Goal: Communication & Community: Share content

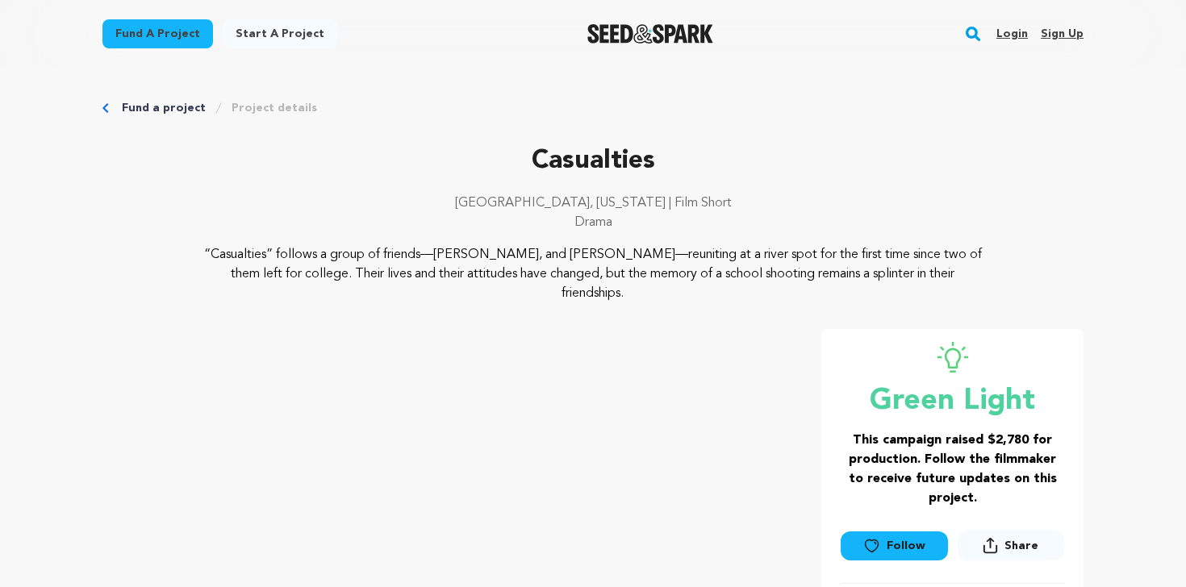
click at [1012, 24] on link "Login" at bounding box center [1011, 34] width 31 height 26
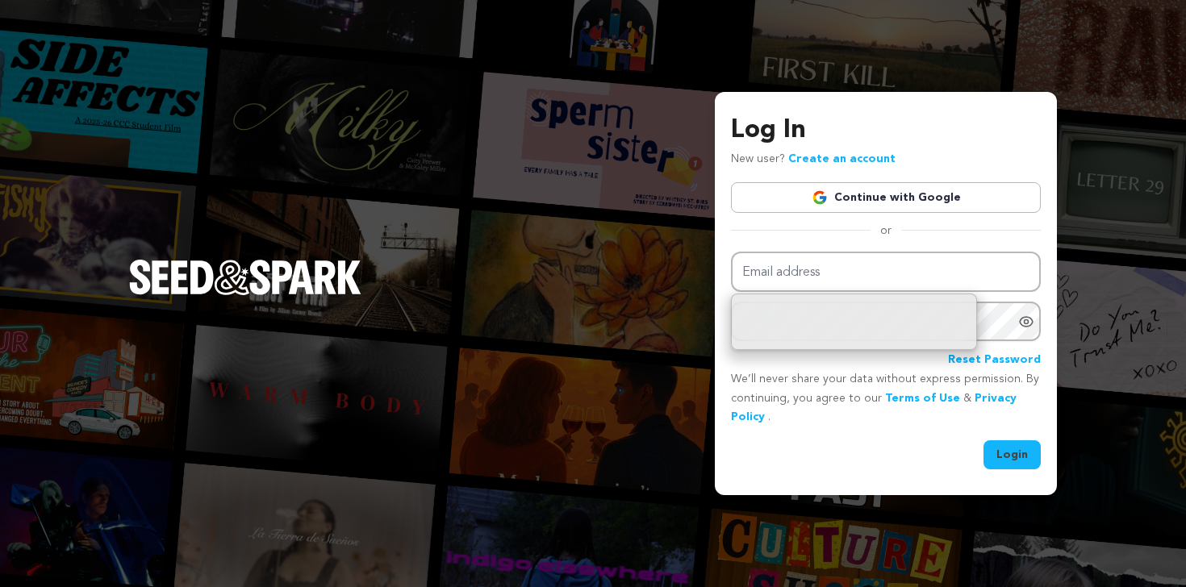
click at [938, 196] on link "Continue with Google" at bounding box center [886, 197] width 310 height 31
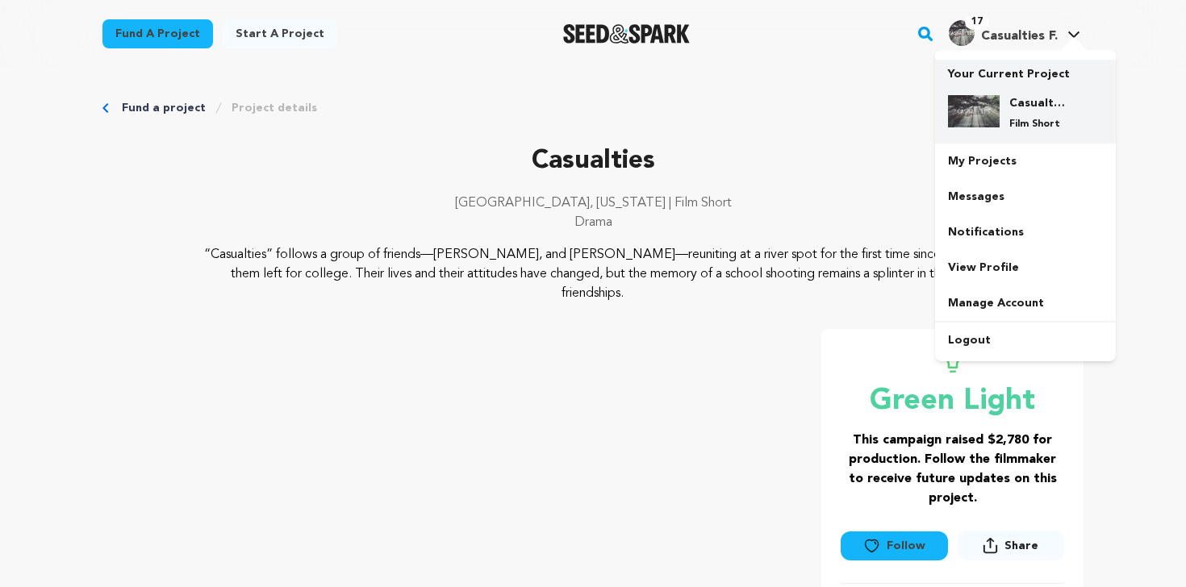
click at [1036, 73] on p "Your Current Project" at bounding box center [1025, 71] width 155 height 23
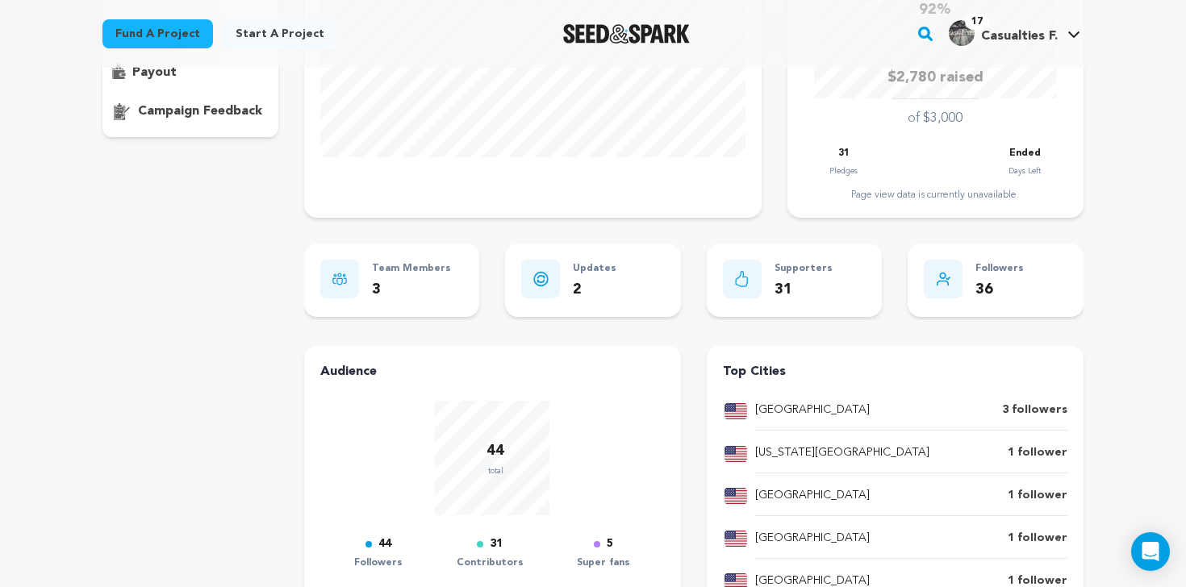
scroll to position [319, 0]
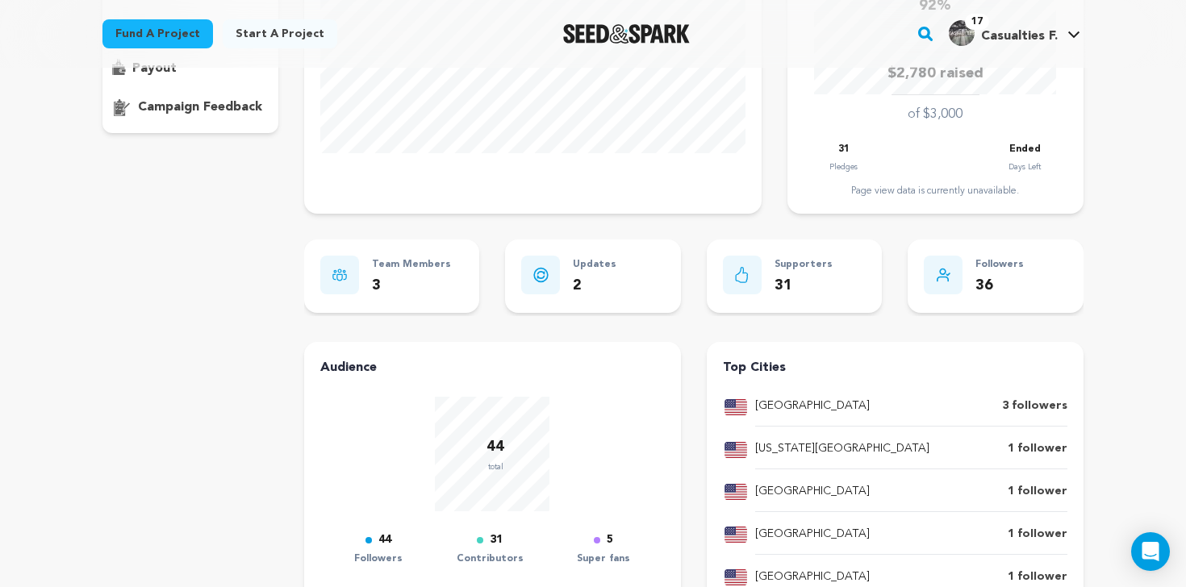
click at [540, 272] on icon at bounding box center [540, 275] width 6 height 6
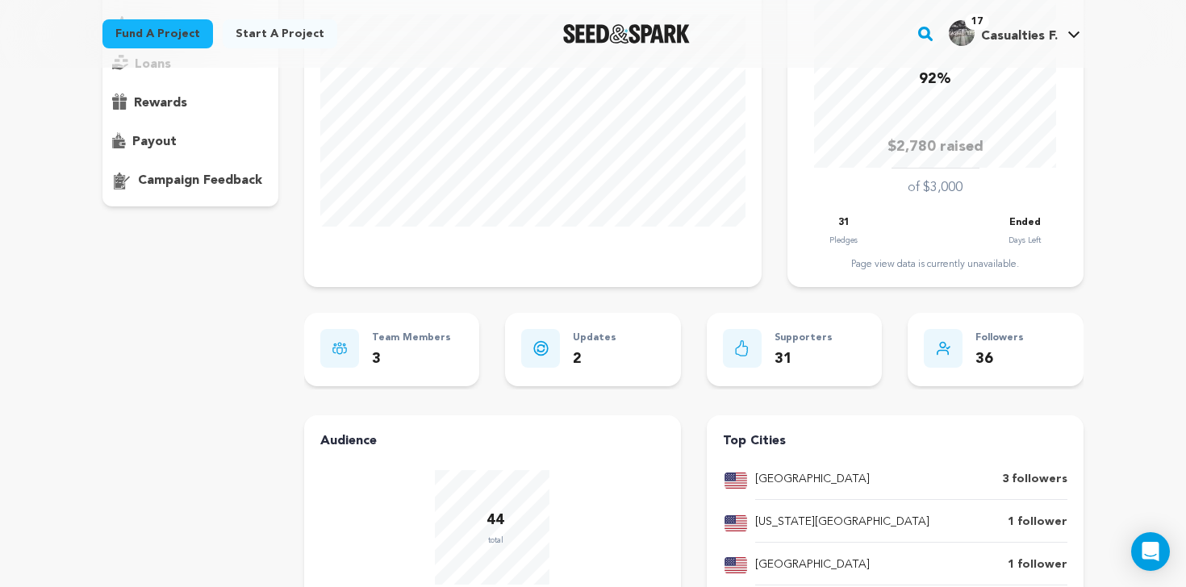
scroll to position [0, 0]
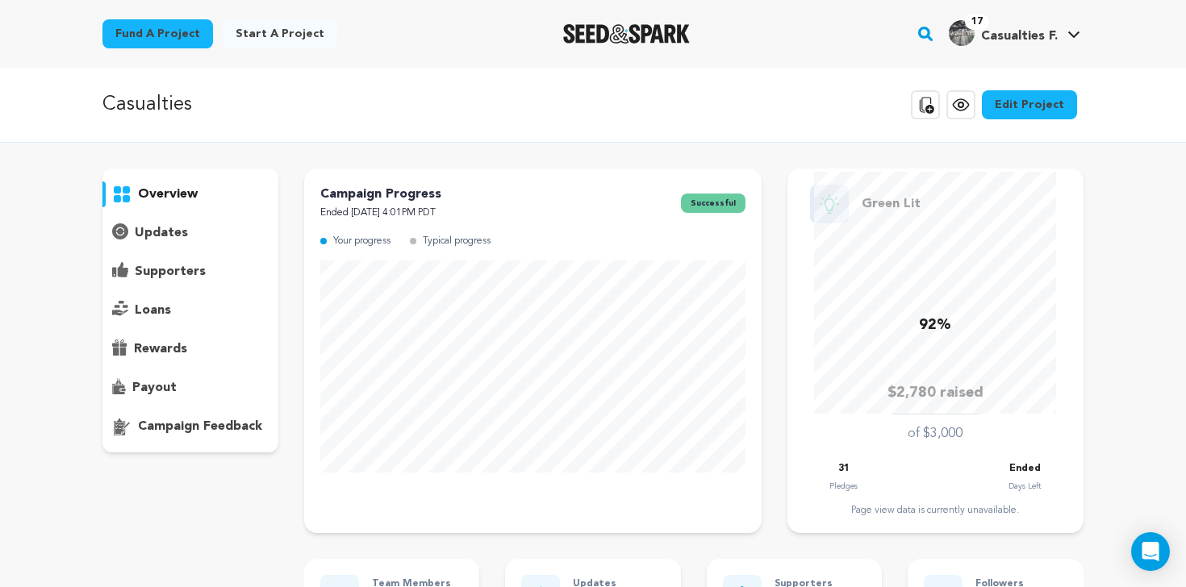
click at [159, 235] on p "updates" at bounding box center [161, 232] width 53 height 19
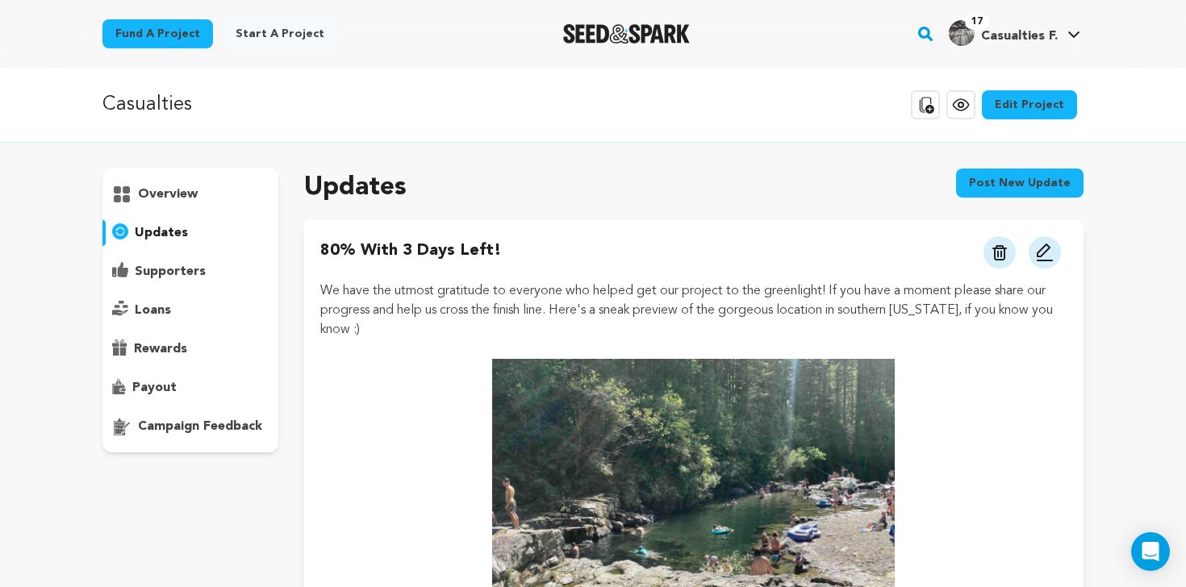
click at [1030, 182] on button "Post new update" at bounding box center [1019, 183] width 127 height 29
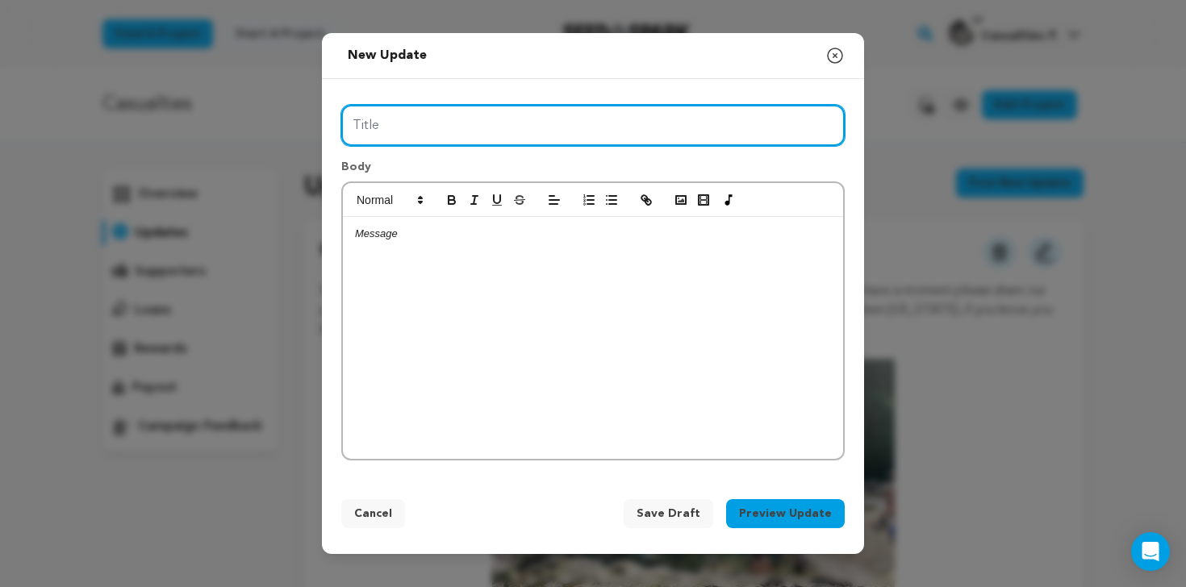
click at [441, 136] on input "Title" at bounding box center [592, 125] width 503 height 41
type input "P"
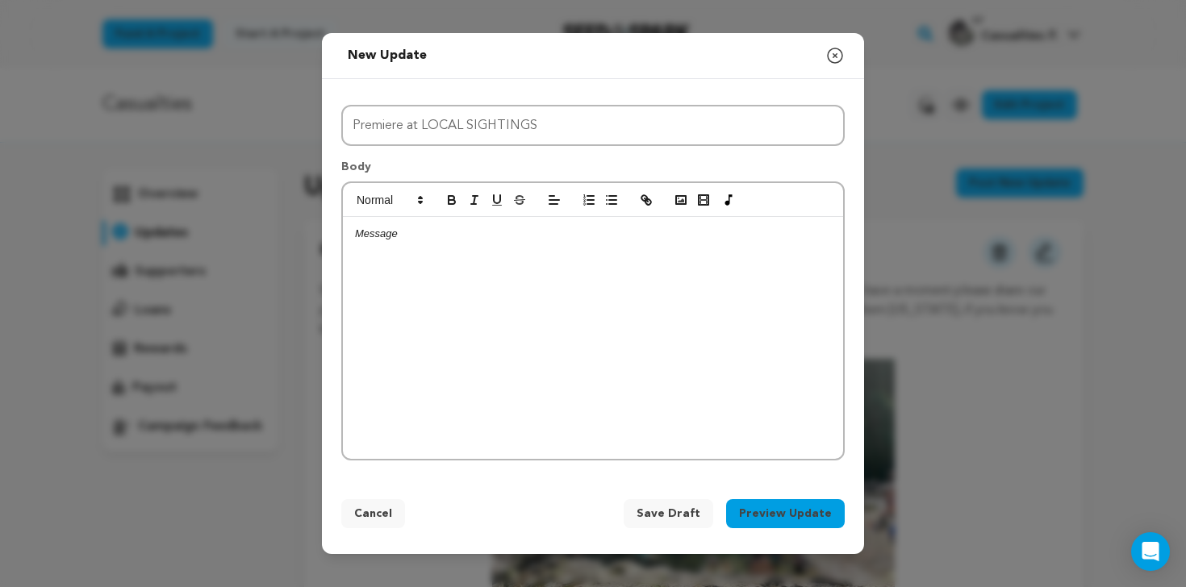
click at [491, 275] on div at bounding box center [593, 338] width 500 height 242
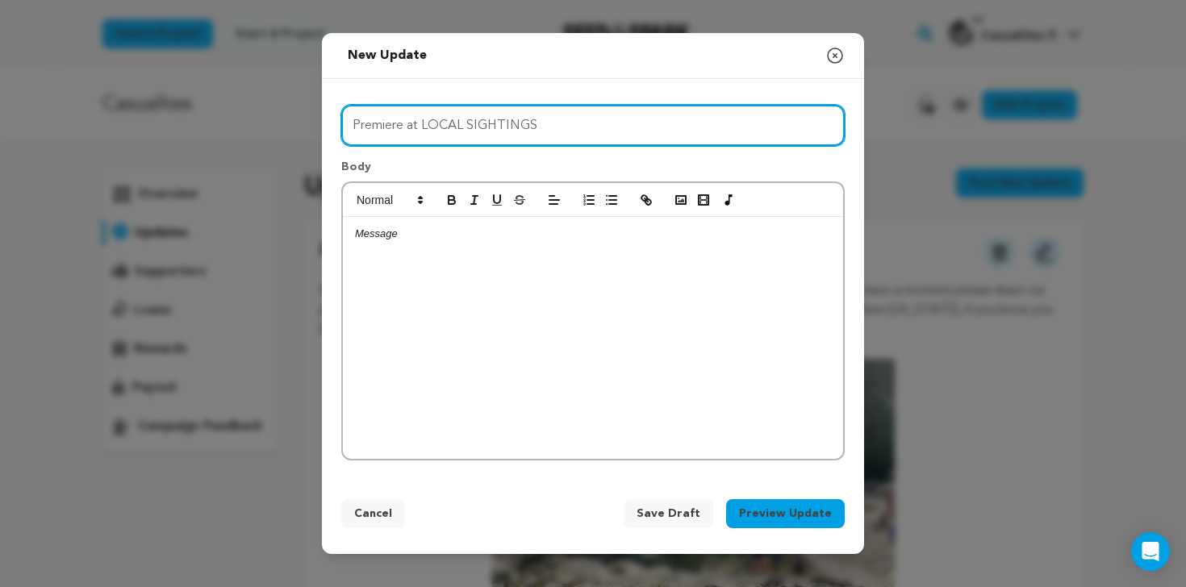
click at [449, 126] on input "Premiere at LOCAL SIGHTINGS" at bounding box center [592, 125] width 503 height 41
type input "P"
type input "Premiere at Local Sightings"
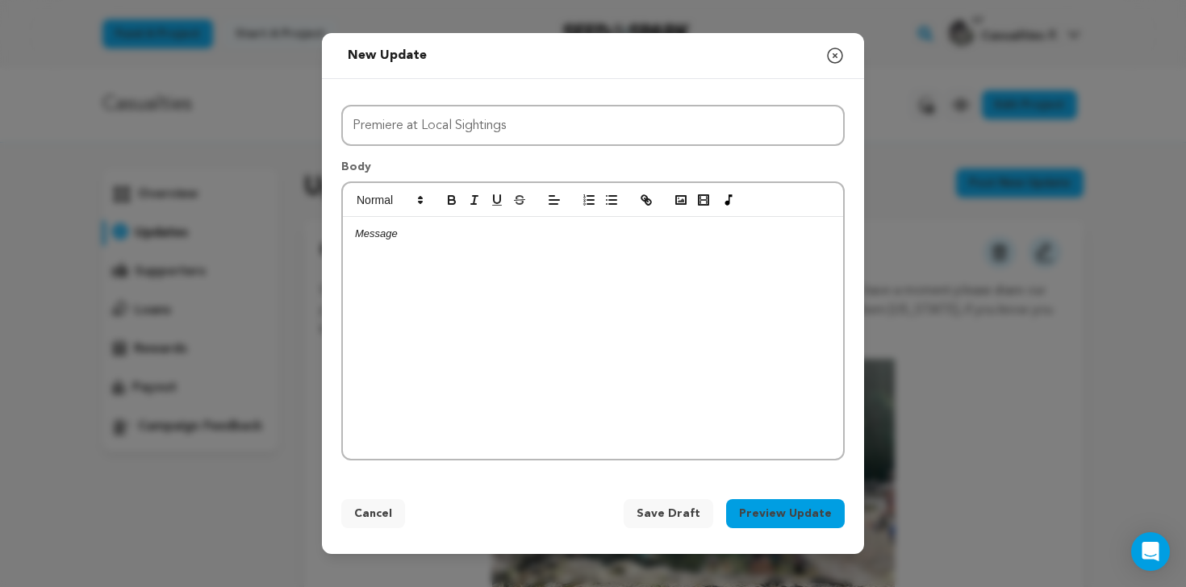
click at [530, 265] on div at bounding box center [593, 338] width 500 height 242
click at [669, 511] on span "Save Draft" at bounding box center [668, 514] width 64 height 16
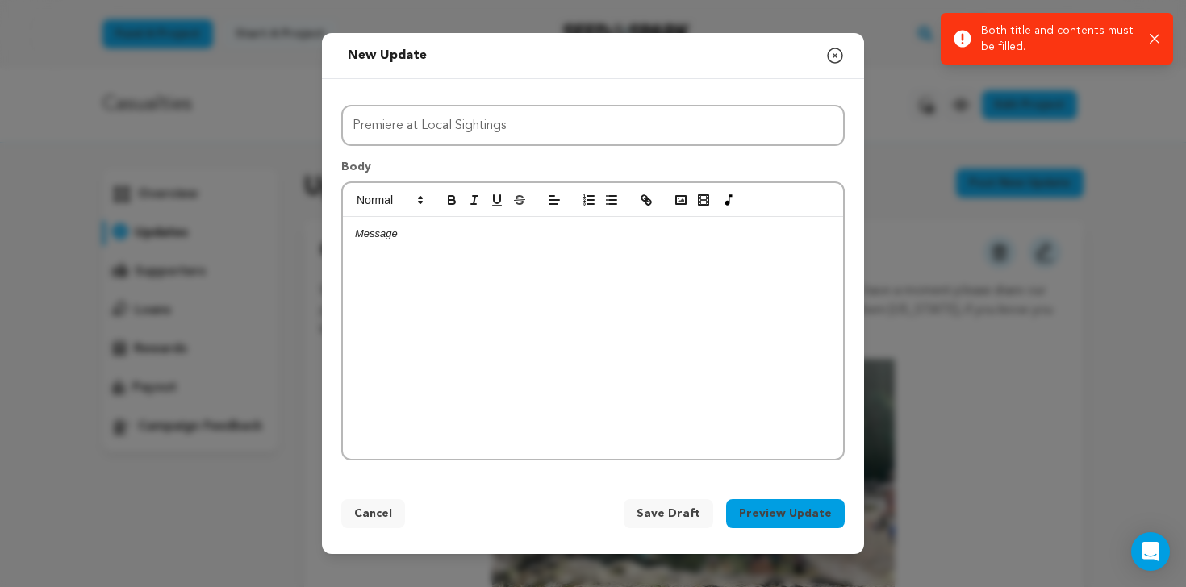
click at [431, 277] on div at bounding box center [593, 338] width 500 height 242
click at [401, 198] on span at bounding box center [388, 199] width 79 height 19
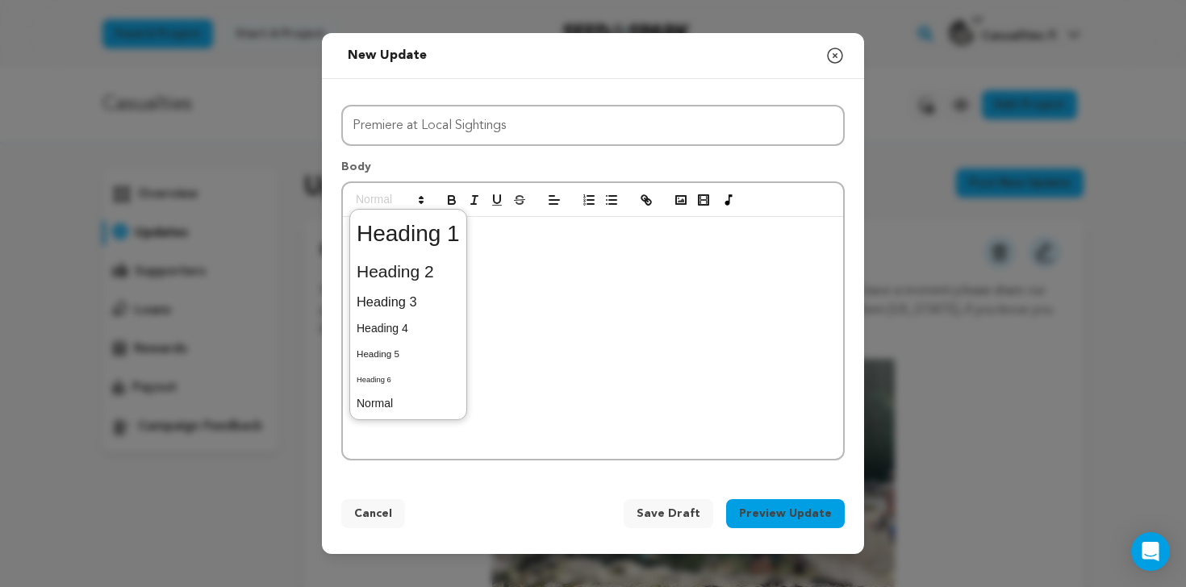
click at [616, 302] on div at bounding box center [593, 338] width 500 height 242
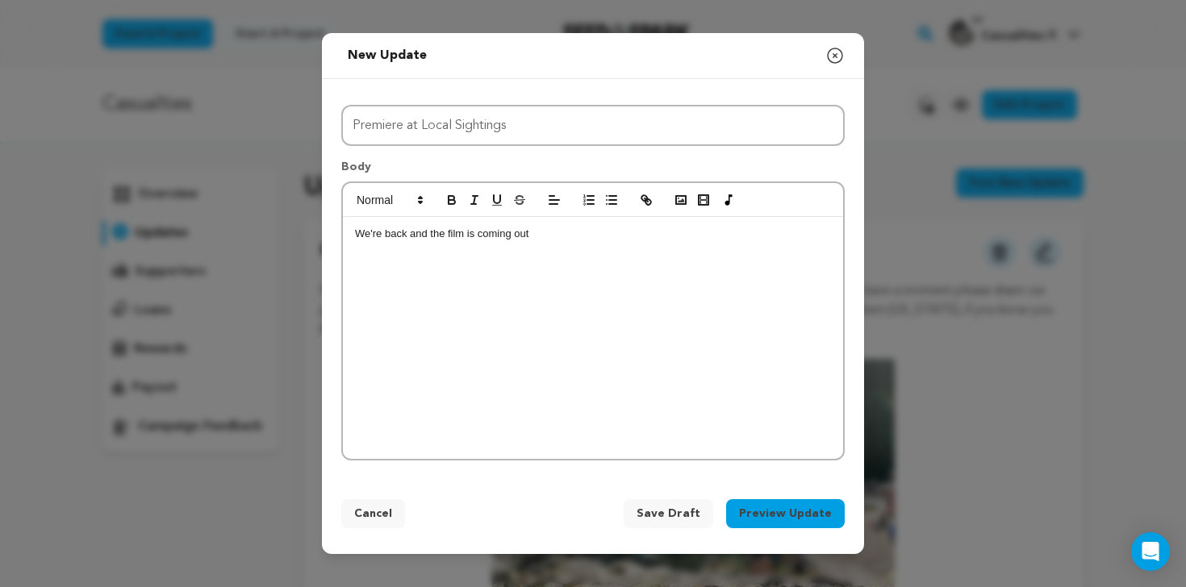
click at [567, 265] on div "We're back and the film is coming out" at bounding box center [593, 338] width 500 height 242
click at [403, 240] on p "The film is complete and premiering at" at bounding box center [593, 234] width 476 height 15
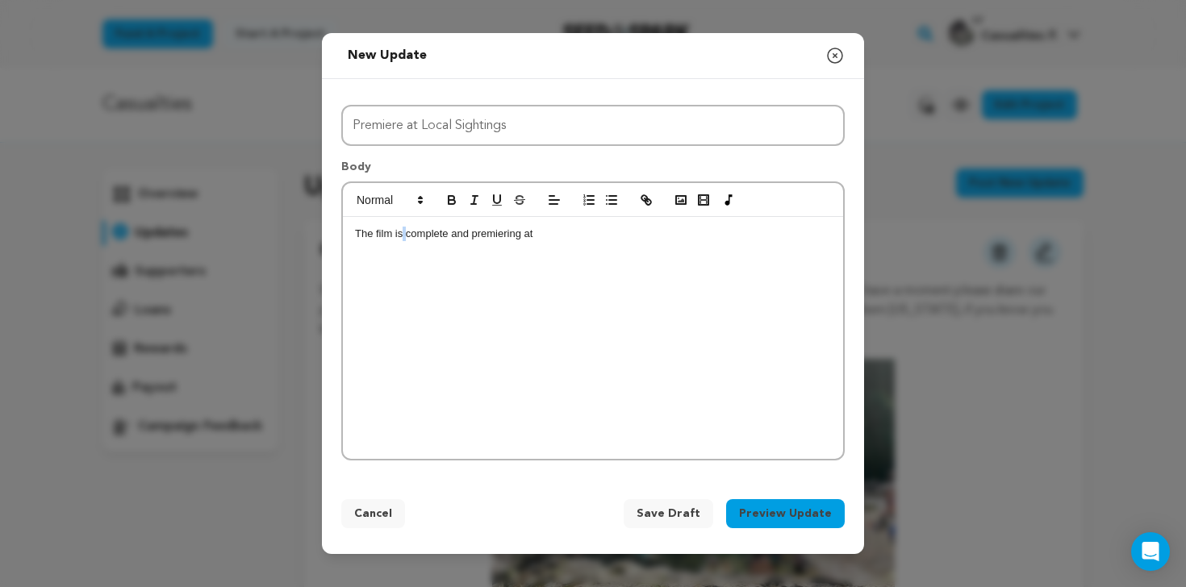
click at [403, 240] on p "The film is complete and premiering at" at bounding box center [593, 234] width 476 height 15
drag, startPoint x: 749, startPoint y: 237, endPoint x: 841, endPoint y: 237, distance: 91.2
click at [841, 237] on div "We're very honored to premiere Casualties at the 2025 Local Sightings Film Fest…" at bounding box center [593, 338] width 500 height 242
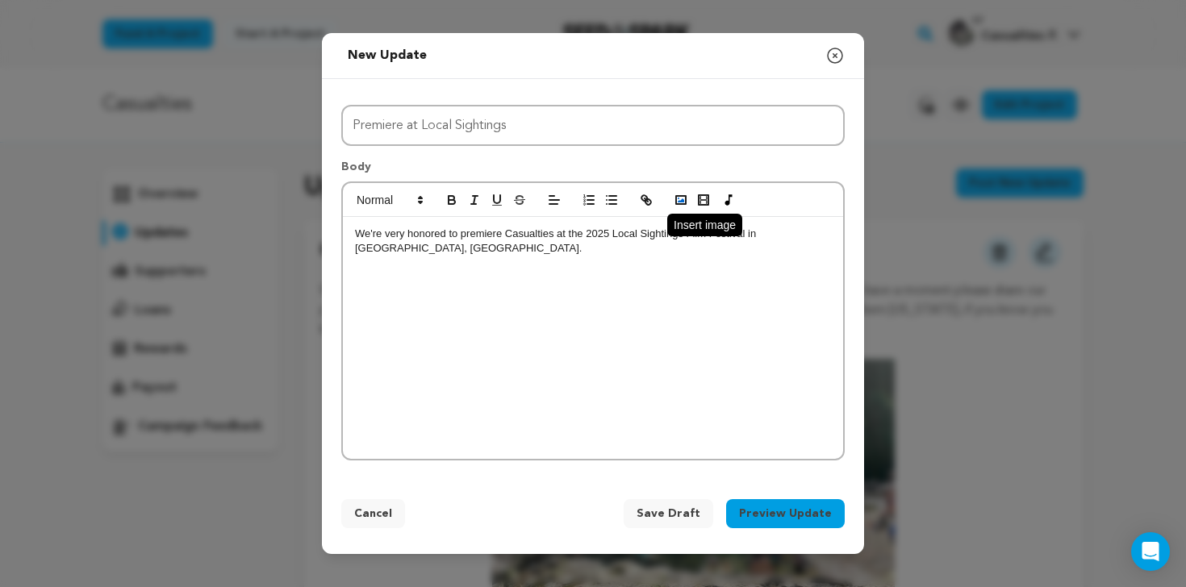
click at [682, 202] on polyline "button" at bounding box center [681, 200] width 6 height 4
drag, startPoint x: 554, startPoint y: 234, endPoint x: 505, endPoint y: 235, distance: 49.2
click at [505, 235] on p "We're very honored to premiere Casualties at the 2025 Local Sightings Film Fest…" at bounding box center [593, 242] width 476 height 30
click at [471, 201] on icon "button" at bounding box center [474, 200] width 15 height 15
click at [432, 236] on p "We're very honored to premiere Casualties at the 2025 Local Sightings Film Fest…" at bounding box center [593, 242] width 476 height 30
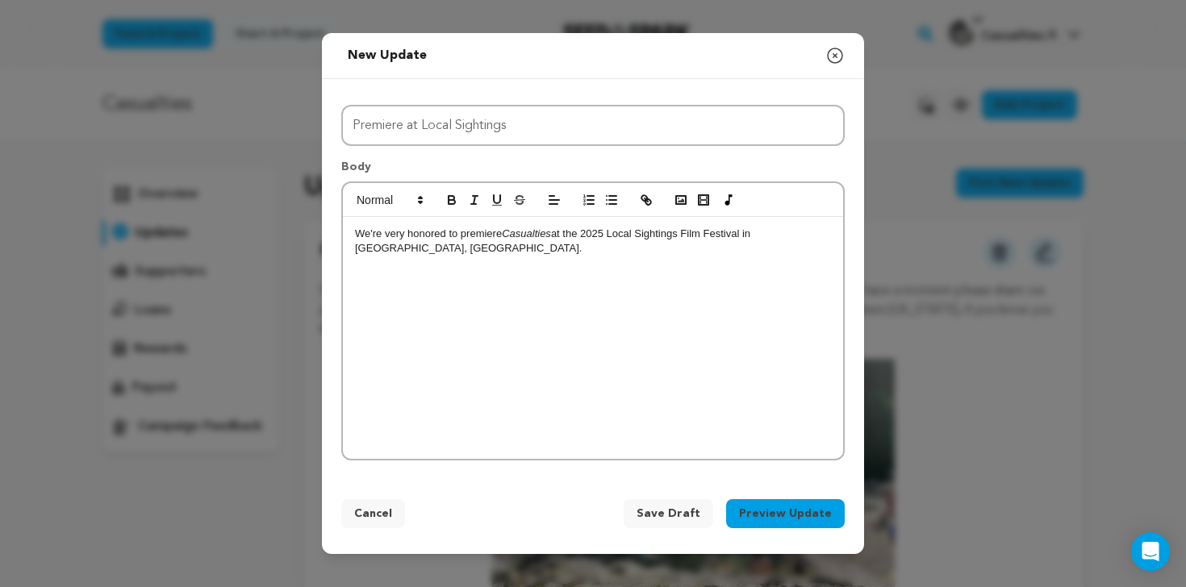
click at [830, 229] on p "We're very honored to premiere Casualties at the 2025 Local Sightings Film Fest…" at bounding box center [593, 242] width 476 height 30
click at [453, 252] on p "We're very honored to premiere Casualties at the 2025 Local Sightings Film Fest…" at bounding box center [593, 249] width 476 height 44
drag, startPoint x: 475, startPoint y: 249, endPoint x: 419, endPoint y: 251, distance: 56.5
click at [419, 251] on p "We're very honored to premiere Casualties at the 2025 Local Sightings Film Fest…" at bounding box center [593, 249] width 476 height 44
click at [611, 261] on div "We're very honored to premiere Casualties at the 2025 Local Sightings Film Fest…" at bounding box center [593, 338] width 500 height 242
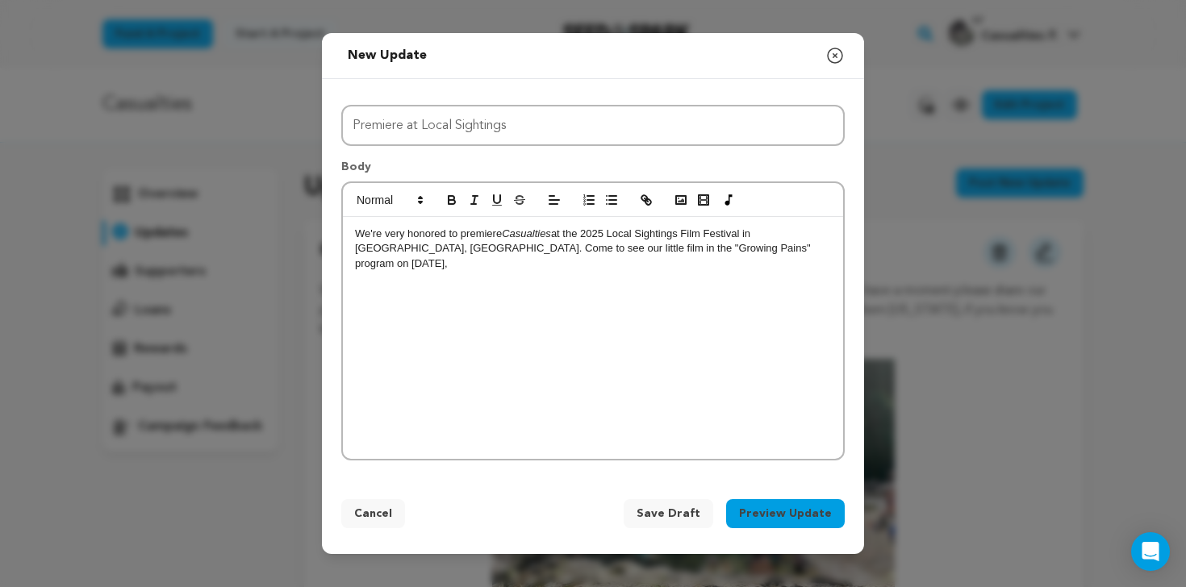
click at [643, 251] on p "We're very honored to premiere Casualties at the 2025 Local Sightings Film Fest…" at bounding box center [593, 249] width 476 height 44
click at [762, 252] on p "We're very honored to premiere Casualties at the 2025 Local Sightings Film Fest…" at bounding box center [593, 249] width 476 height 44
drag, startPoint x: 577, startPoint y: 251, endPoint x: 510, endPoint y: 253, distance: 67.0
click at [510, 253] on p "We're very honored to premiere Casualties at the 2025 Local Sightings Film Fest…" at bounding box center [593, 249] width 476 height 44
click at [643, 198] on icon "button" at bounding box center [646, 200] width 15 height 15
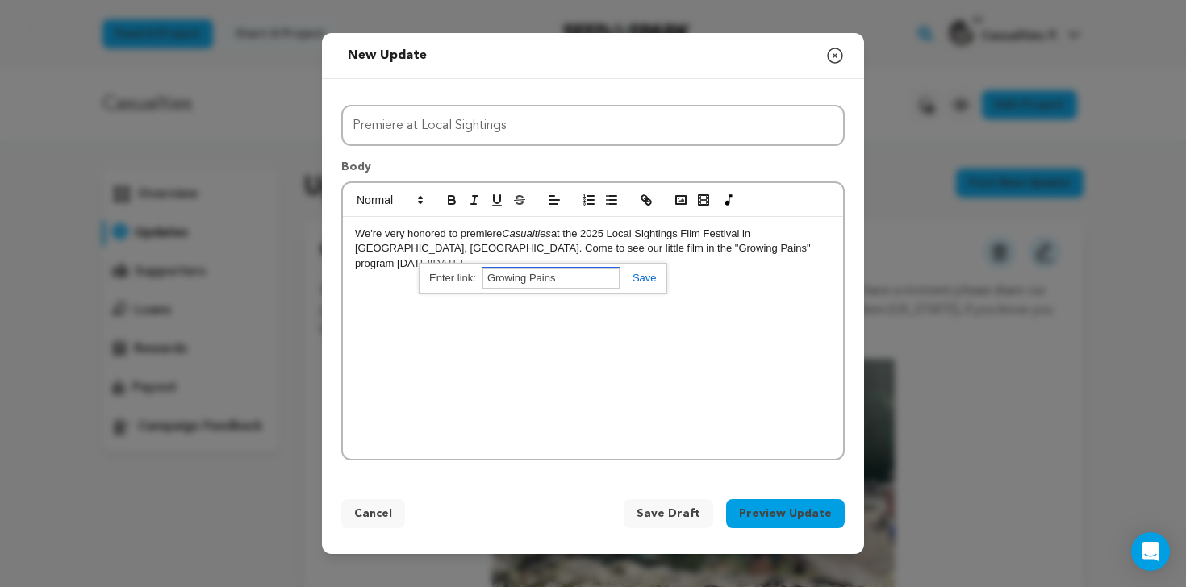
paste input "https://nwfilmforum.org/films/local-sightings-2025-growing-pains-shorts/"
click at [649, 278] on link at bounding box center [638, 278] width 37 height 12
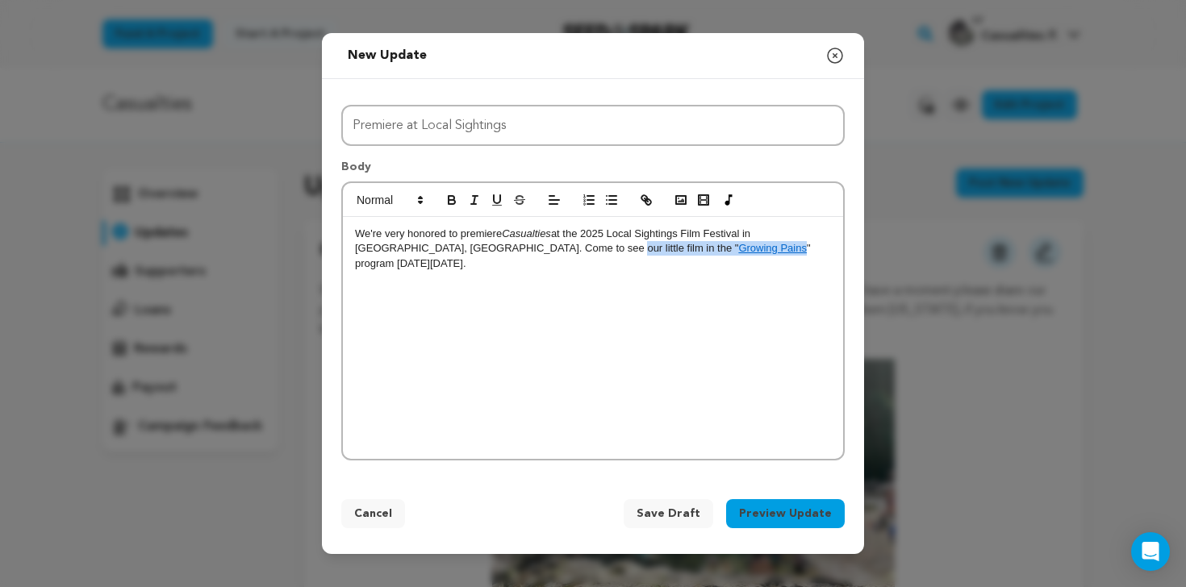
scroll to position [0, 0]
click at [658, 316] on div "We're very honored to premiere Casualties at the 2025 Local Sightings Film Fest…" at bounding box center [593, 338] width 500 height 242
click at [685, 203] on rect "button" at bounding box center [681, 200] width 10 height 8
click at [716, 271] on div "We're very honored to premiere Casualties at the 2025 Local Sightings Film Fest…" at bounding box center [593, 338] width 500 height 242
click at [822, 251] on p "We're very honored to premiere Casualties at the 2025 Local Sightings Film Fest…" at bounding box center [593, 249] width 476 height 44
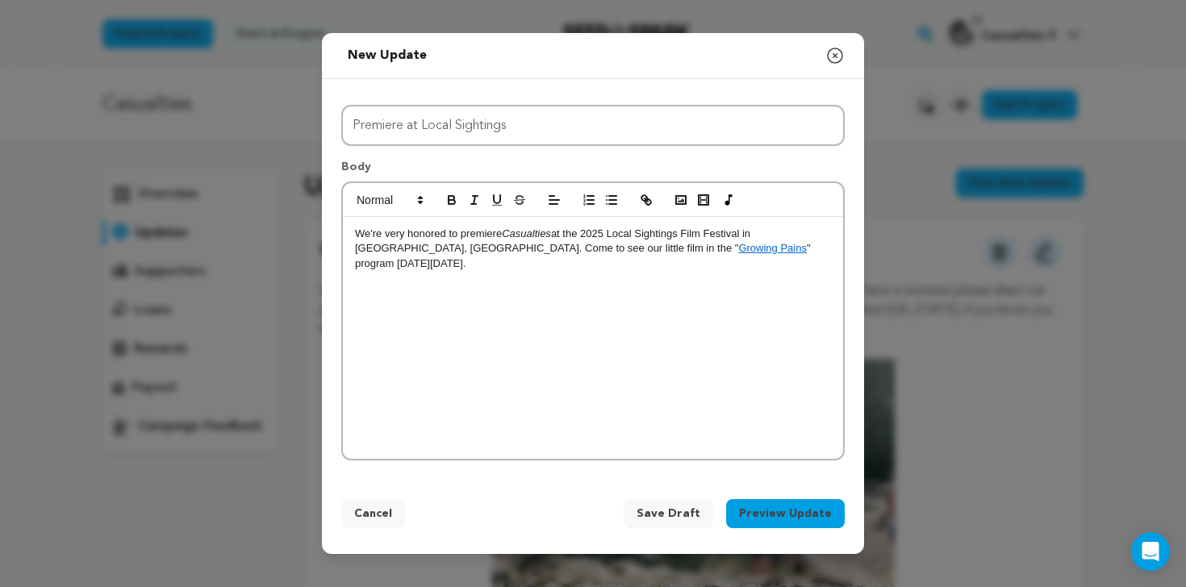
click at [353, 232] on div "We're very honored to premiere Casualties at the 2025 Local Sightings Film Fest…" at bounding box center [593, 338] width 500 height 242
drag, startPoint x: 721, startPoint y: 234, endPoint x: 683, endPoint y: 234, distance: 37.9
click at [683, 234] on p "It's been almost a year since we wrapped production, and we are very honored to…" at bounding box center [593, 249] width 476 height 44
click at [732, 236] on p "It's been almost a year since we wrapped production, and we are very excited to…" at bounding box center [593, 249] width 476 height 44
click at [394, 249] on p "It's been almost a year since we wrapped production, and we are very excited to…" at bounding box center [593, 249] width 476 height 44
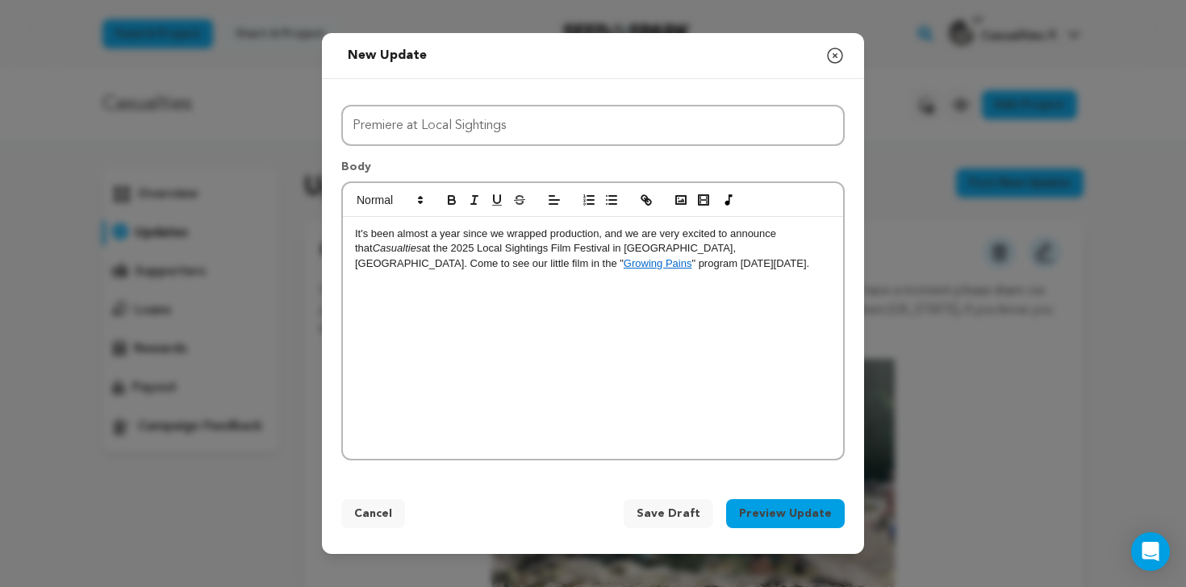
click at [409, 249] on p "It's been almost a year since we wrapped production, and we are very excited to…" at bounding box center [593, 249] width 476 height 44
click at [595, 255] on p "It's been almost a year since we wrapped production, and we are very excited to…" at bounding box center [593, 249] width 476 height 44
click at [787, 251] on p "It's been almost a year since we wrapped production, and we are very excited to…" at bounding box center [593, 249] width 476 height 44
click at [749, 294] on div "It's been almost a year since we wrapped production, and we are very excited to…" at bounding box center [593, 338] width 500 height 242
click at [695, 265] on p "It's been almost a year since we wrapped production, and we are very excited to…" at bounding box center [593, 249] width 476 height 44
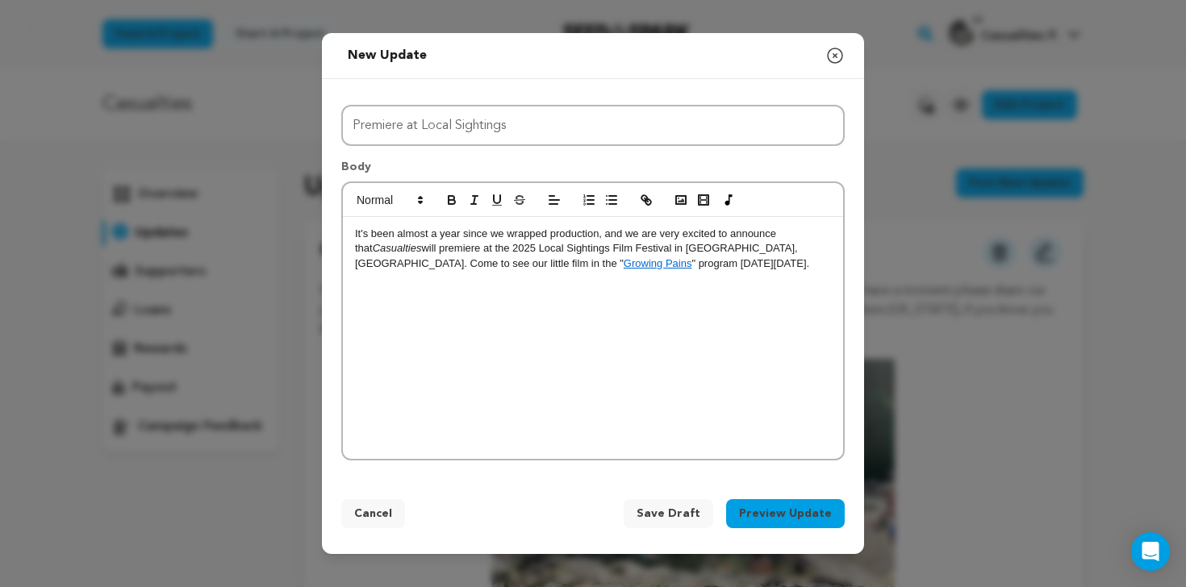
click at [672, 313] on div "It's been almost a year since we wrapped production, and we are very excited to…" at bounding box center [593, 338] width 500 height 242
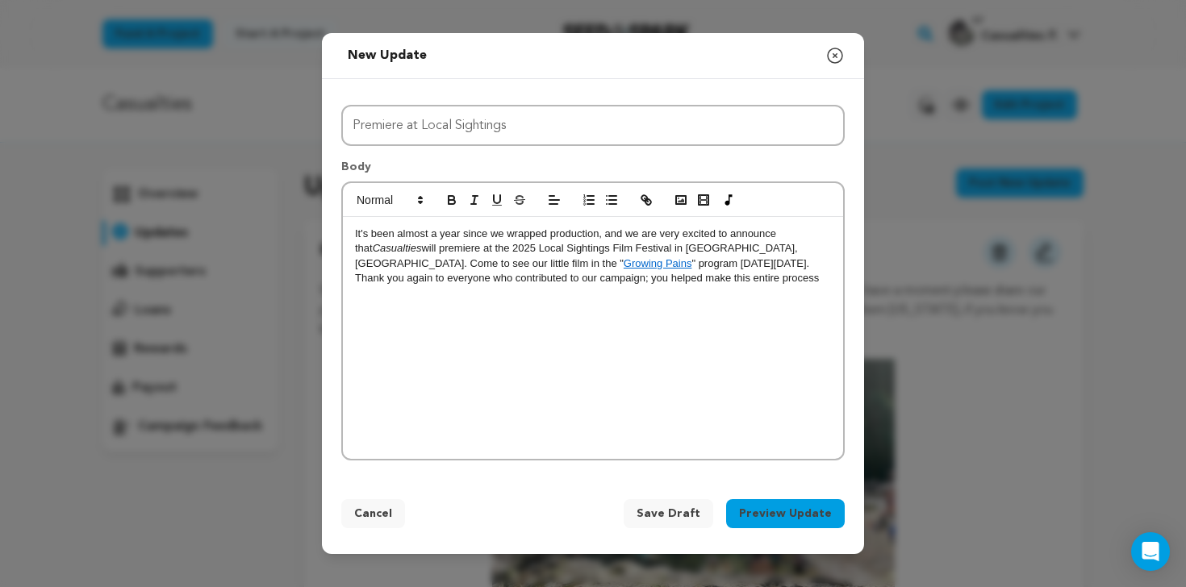
drag, startPoint x: 710, startPoint y: 281, endPoint x: 564, endPoint y: 282, distance: 146.0
click at [564, 282] on p "It's been almost a year since we wrapped production, and we are very excited to…" at bounding box center [593, 257] width 476 height 60
drag, startPoint x: 790, startPoint y: 280, endPoint x: 504, endPoint y: 283, distance: 285.6
click at [504, 283] on p "It's been almost a year since we wrapped production, and we are very excited to…" at bounding box center [593, 264] width 476 height 74
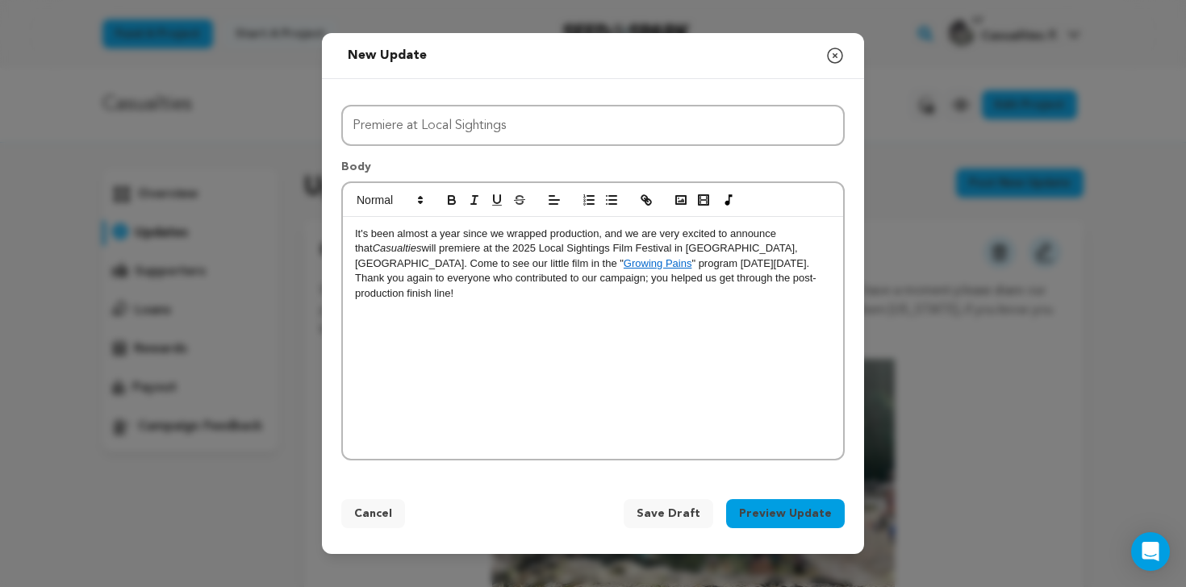
click at [561, 300] on div "It's been almost a year since we wrapped production, and we are very excited to…" at bounding box center [593, 338] width 500 height 242
drag, startPoint x: 539, startPoint y: 302, endPoint x: 507, endPoint y: 282, distance: 37.4
click at [507, 282] on div "It's been almost a year since we wrapped production, and we are very excited to…" at bounding box center [593, 338] width 500 height 242
drag, startPoint x: 751, startPoint y: 279, endPoint x: 508, endPoint y: 286, distance: 242.9
click at [508, 286] on p "It's been almost a year since we wrapped production, and we are very excited to…" at bounding box center [593, 264] width 476 height 74
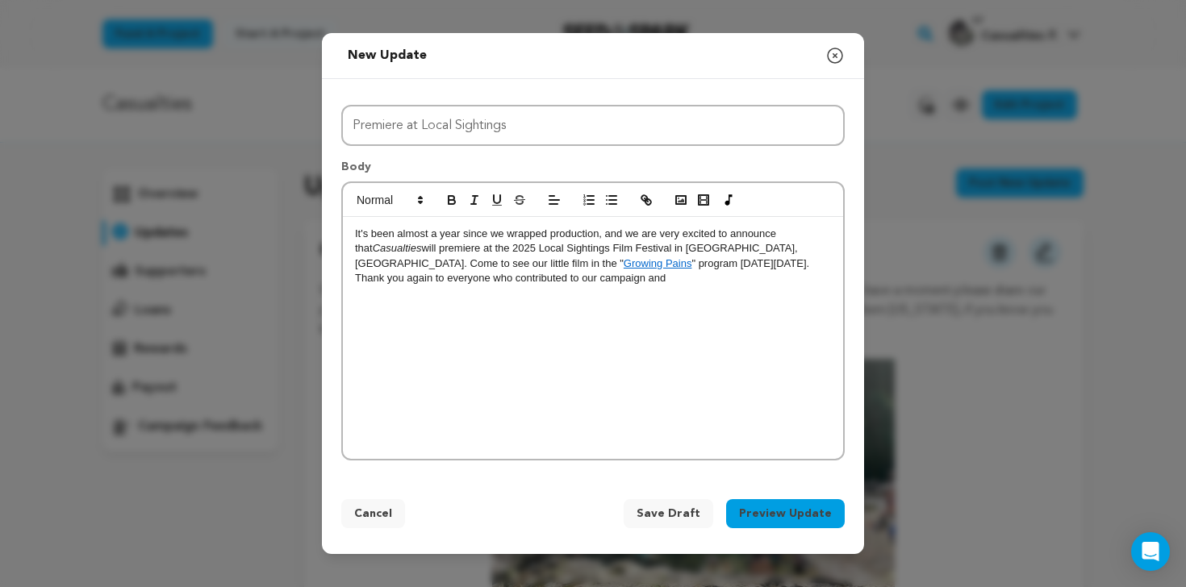
click at [464, 284] on p "It's been almost a year since we wrapped production, and we are very excited to…" at bounding box center [593, 257] width 476 height 60
click at [546, 282] on p "It's been almost a year since we wrapped production, and we are very excited to…" at bounding box center [593, 257] width 476 height 60
click at [683, 203] on rect "button" at bounding box center [681, 200] width 10 height 8
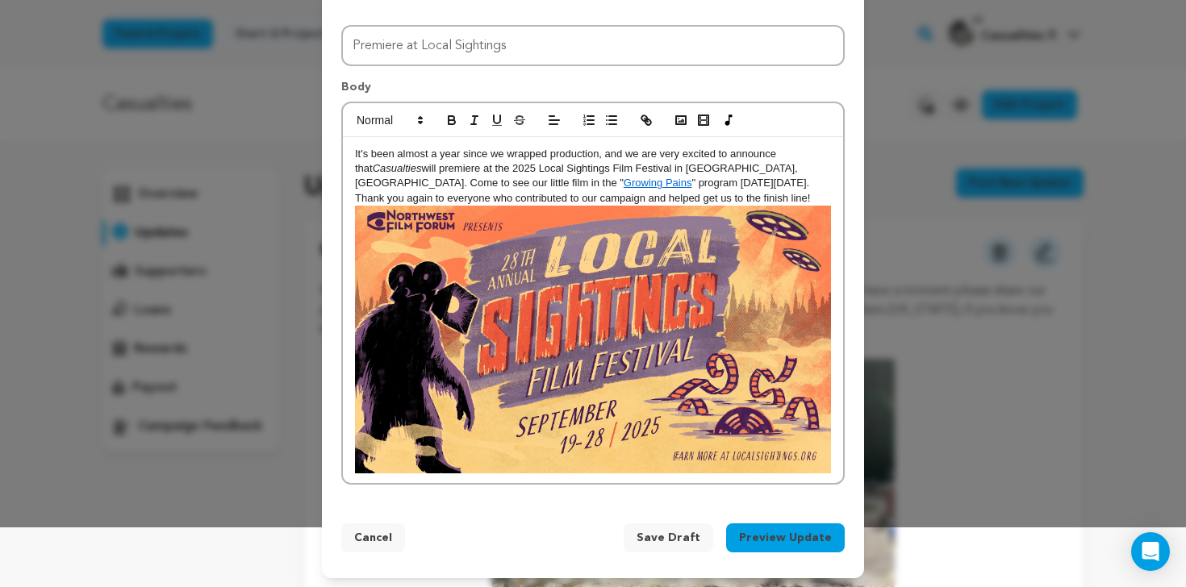
scroll to position [64, 0]
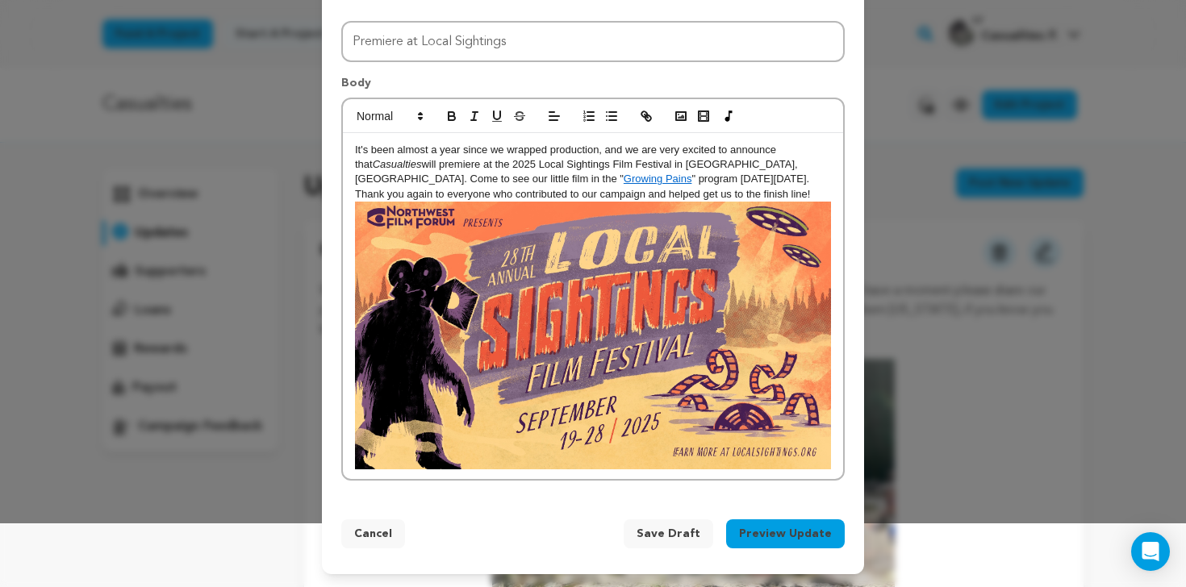
click at [682, 196] on p "It's been almost a year since we wrapped production, and we are very excited to…" at bounding box center [593, 307] width 476 height 328
click at [836, 368] on div "It's been almost a year since we wrapped production, and we are very excited to…" at bounding box center [593, 306] width 500 height 347
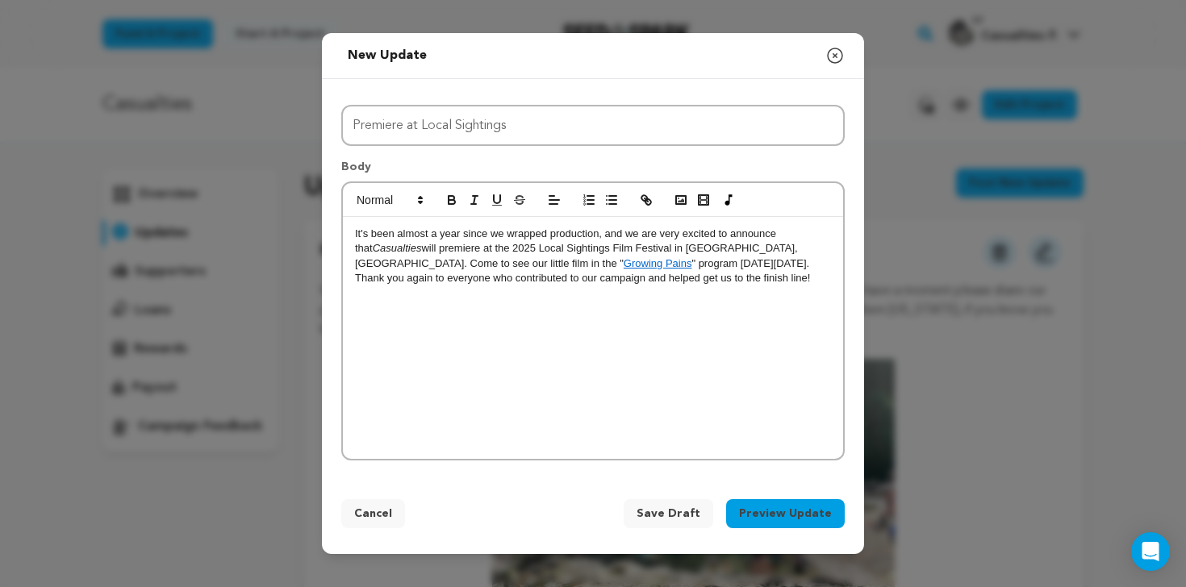
scroll to position [0, 0]
click at [680, 202] on icon "button" at bounding box center [681, 200] width 15 height 15
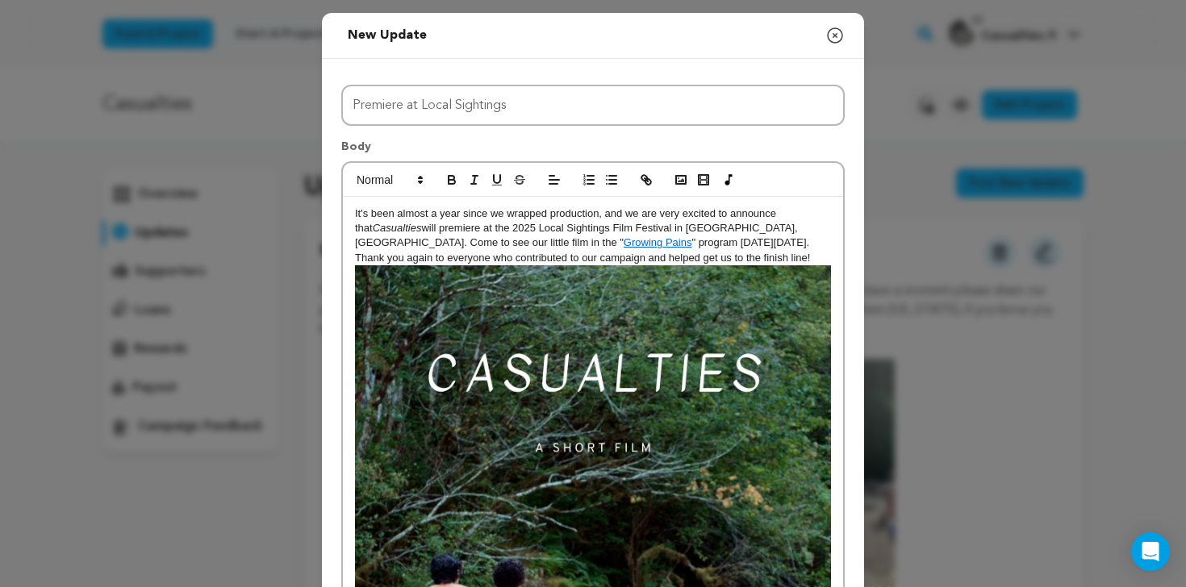
click at [721, 257] on p "It's been almost a year since we wrapped production, and we are very excited to…" at bounding box center [593, 237] width 476 height 60
click at [727, 229] on p "It's been almost a year since we wrapped production, and we are very excited to…" at bounding box center [593, 237] width 476 height 60
click at [705, 258] on p "It's been almost a year since we wrapped production, and we are very excited to…" at bounding box center [593, 237] width 476 height 60
drag, startPoint x: 658, startPoint y: 230, endPoint x: 498, endPoint y: 233, distance: 160.6
click at [498, 233] on p "It's been almost a year since we wrapped production, and we are very excited to…" at bounding box center [593, 237] width 476 height 60
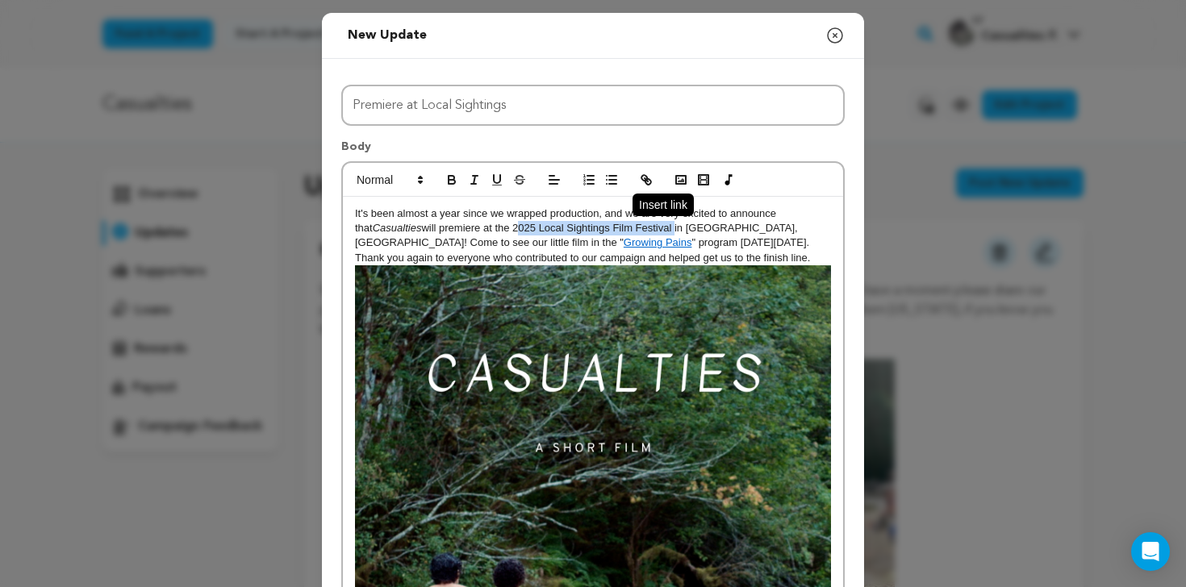
click at [645, 177] on icon "button" at bounding box center [644, 178] width 6 height 6
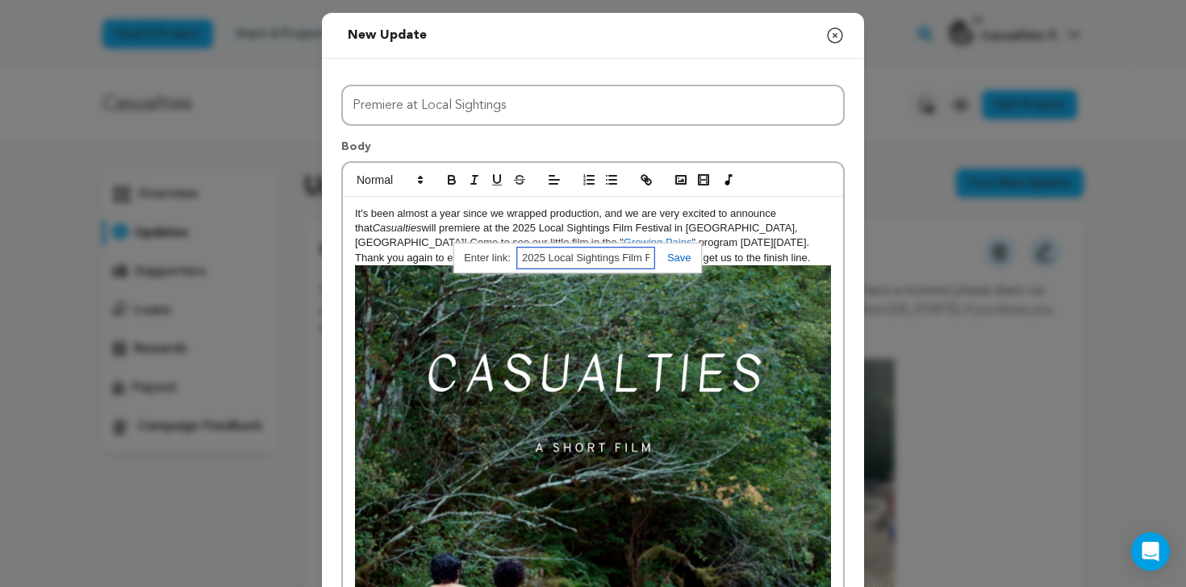
paste input "https://nwfilmforum.org/festivals/local-sightings-film-festival-pacific-nw/"
type input "https://nwfilmforum.org/festivals/local-sightings-film-festival-pacific-nw/"
click at [674, 260] on link at bounding box center [672, 258] width 37 height 12
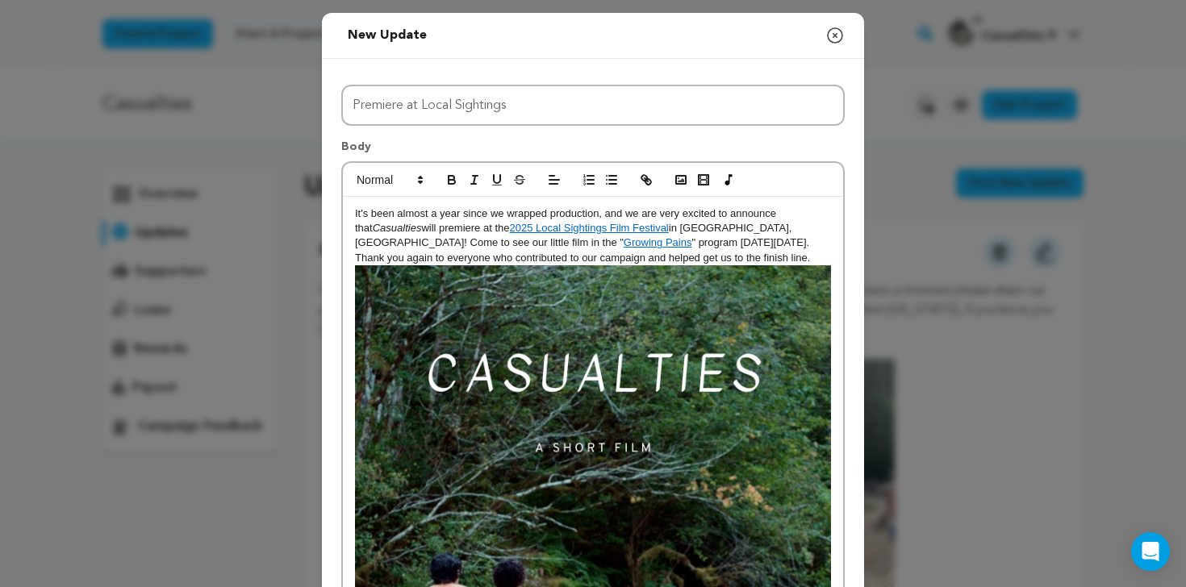
click at [703, 233] on p "It's been almost a year since we wrapped production, and we are very excited to…" at bounding box center [593, 237] width 476 height 60
drag, startPoint x: 794, startPoint y: 230, endPoint x: 829, endPoint y: 230, distance: 35.5
click at [829, 230] on p "It's been almost a year since we wrapped production, and we are very excited to…" at bounding box center [593, 237] width 476 height 60
click at [677, 232] on p "It's been almost a year since we wrapped production, and we are very excited to…" at bounding box center [593, 237] width 476 height 60
click at [478, 247] on p "It's been almost a year since we wrapped production, and we are very excited to…" at bounding box center [593, 237] width 476 height 60
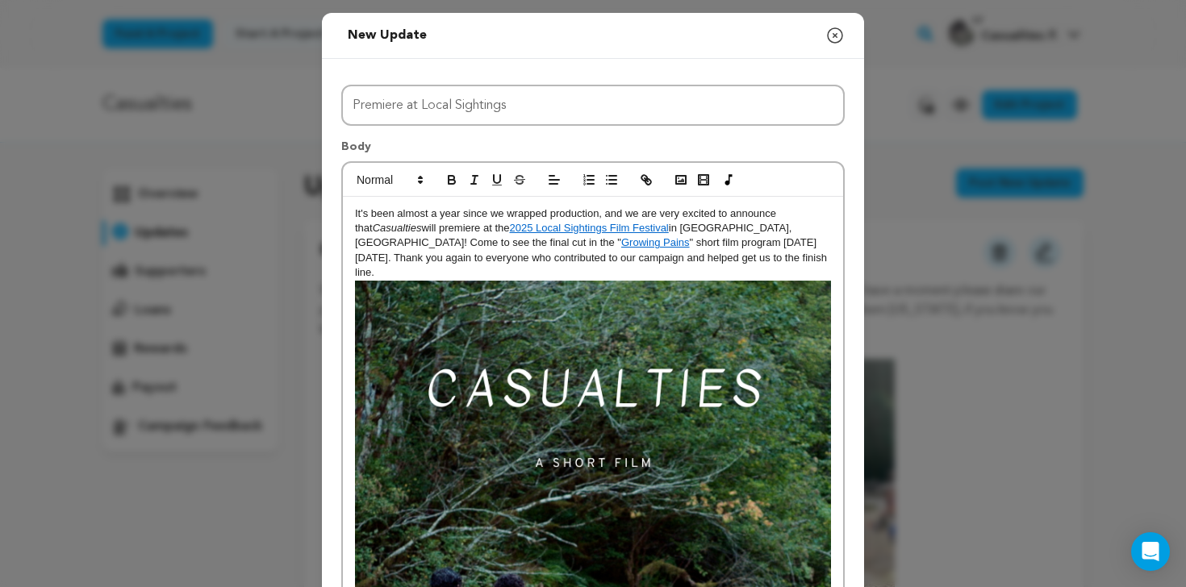
click at [717, 244] on p "It's been almost a year since we wrapped production, and we are very excited to…" at bounding box center [593, 244] width 476 height 74
click at [745, 256] on p "It's been almost a year since we wrapped production, and we are very excited to…" at bounding box center [593, 244] width 476 height 74
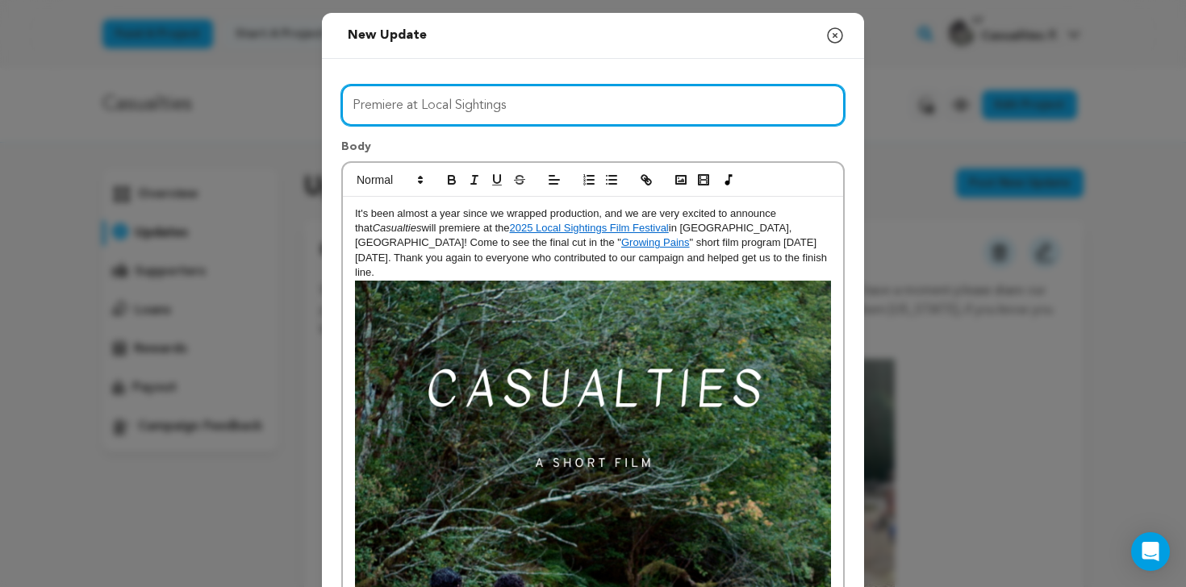
click at [538, 106] on input "Premiere at Local Sightings" at bounding box center [592, 105] width 503 height 41
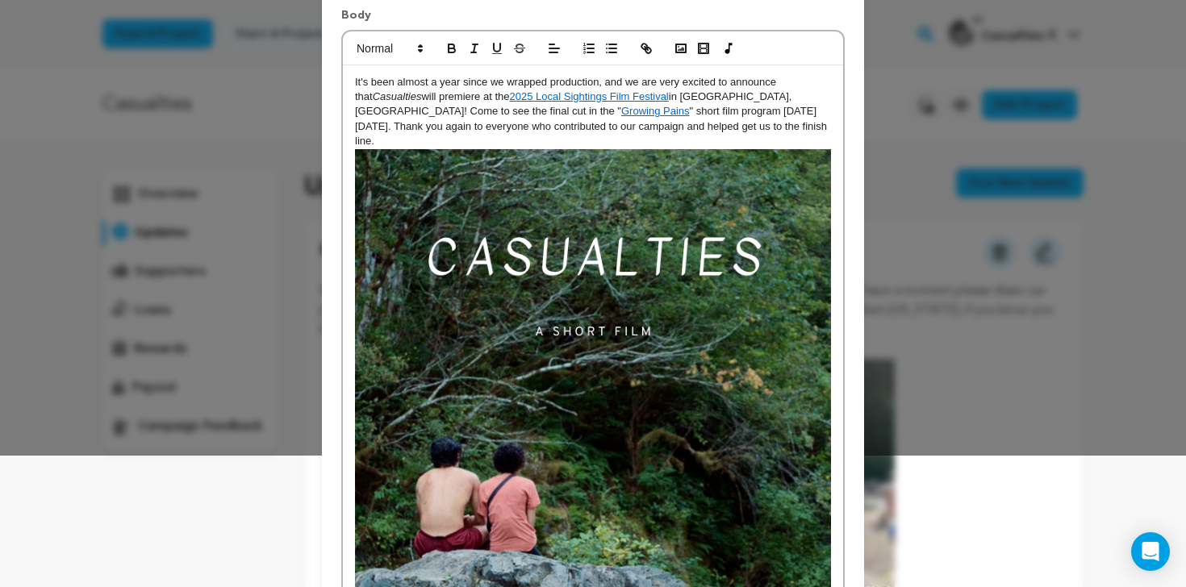
scroll to position [431, 0]
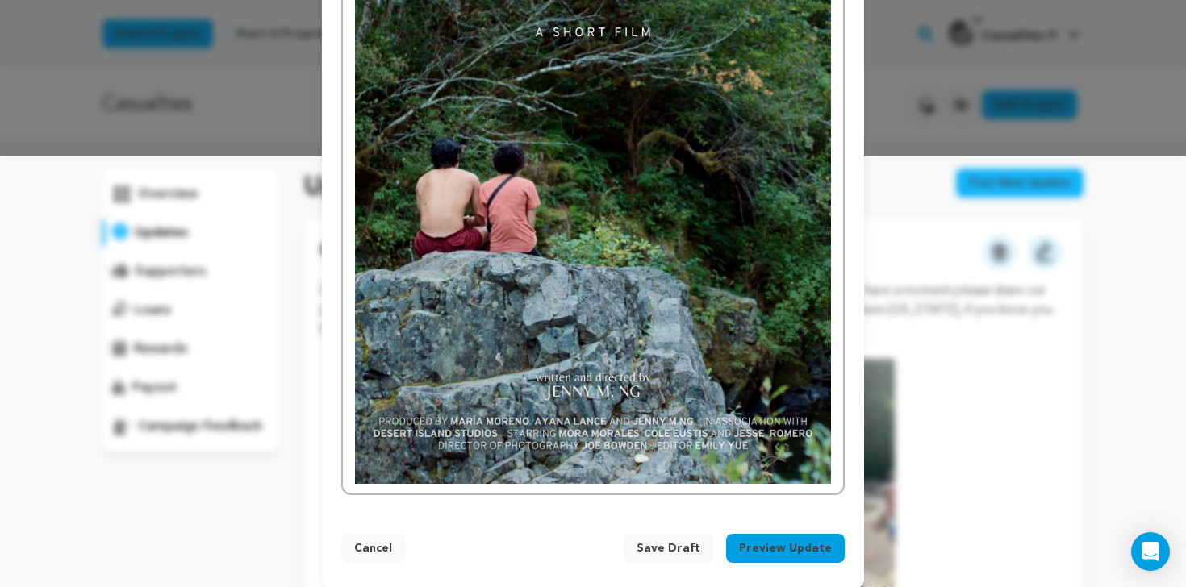
click at [770, 535] on button "Preview Update" at bounding box center [785, 548] width 119 height 29
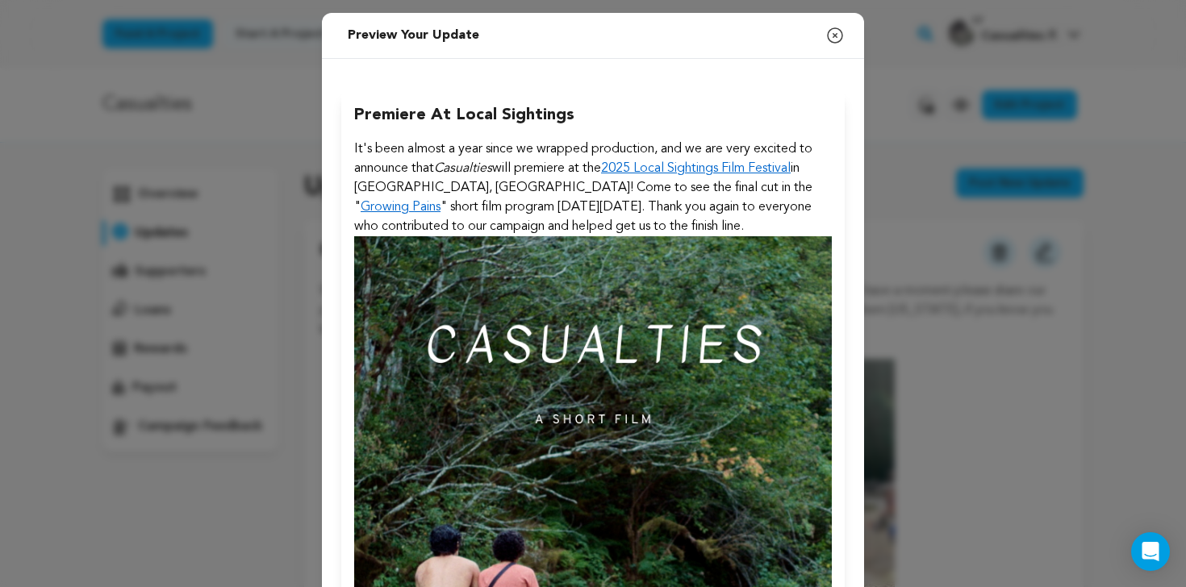
scroll to position [405, 0]
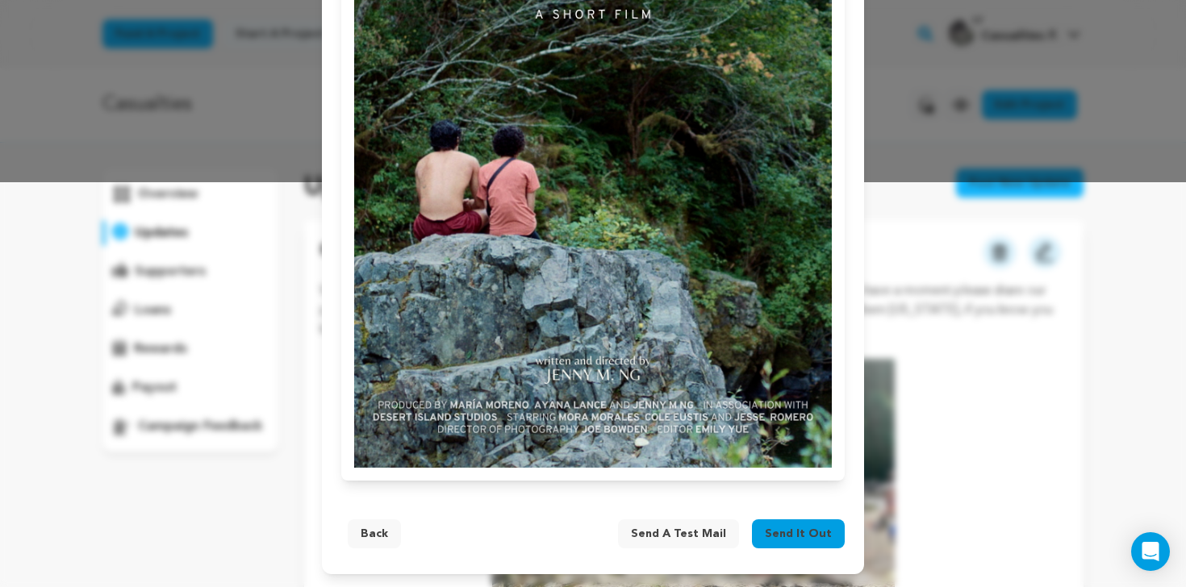
click at [374, 539] on button "Back" at bounding box center [374, 534] width 53 height 29
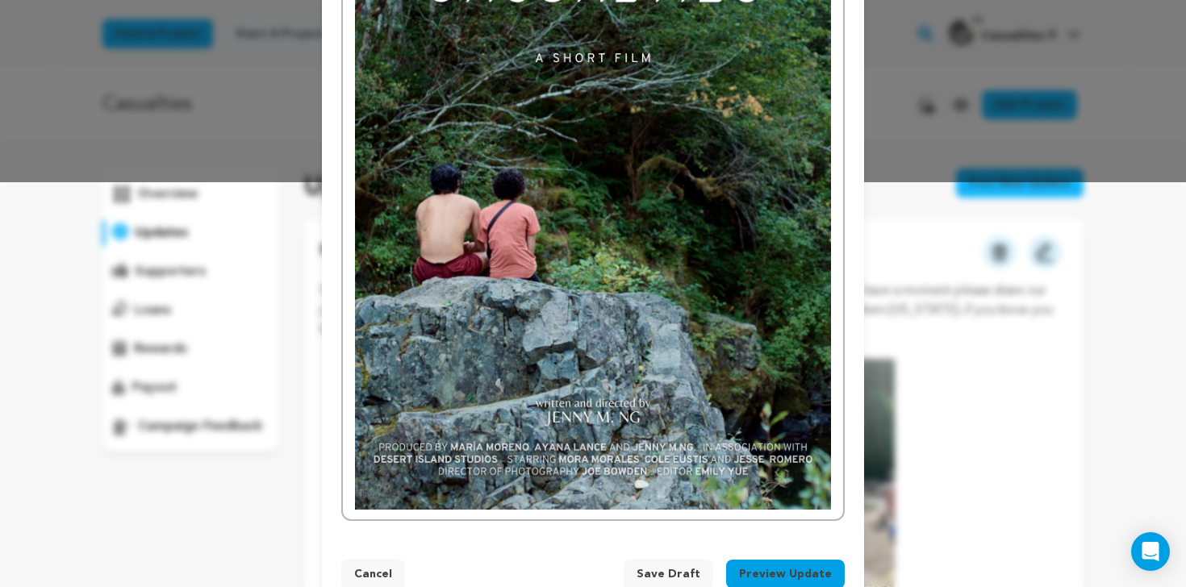
scroll to position [0, 0]
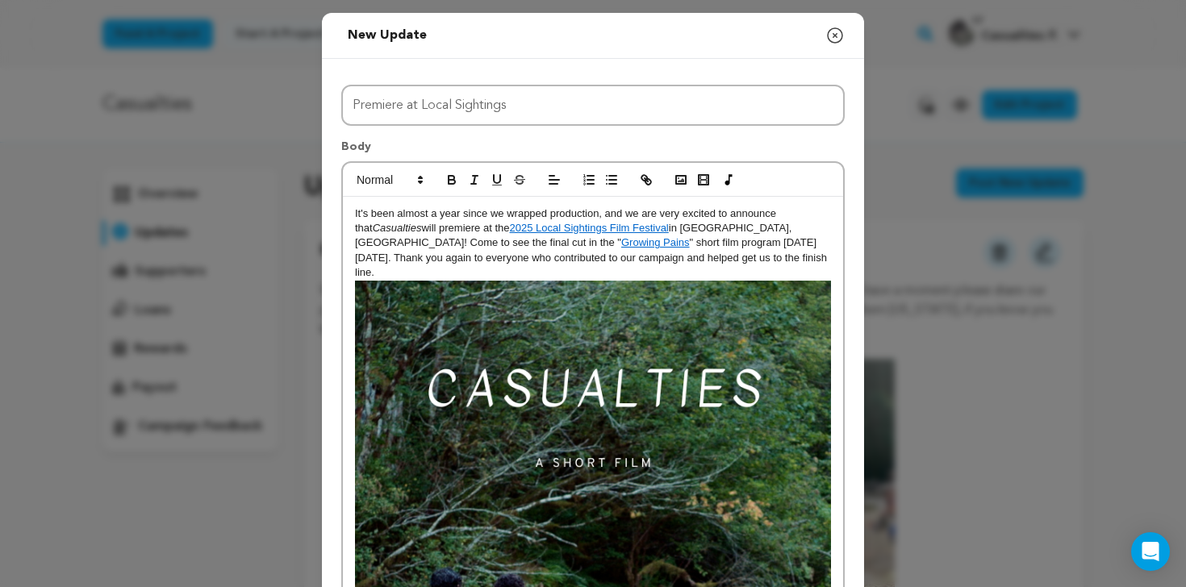
click at [551, 214] on p "It's been almost a year since we wrapped production, and we are very excited to…" at bounding box center [593, 244] width 476 height 74
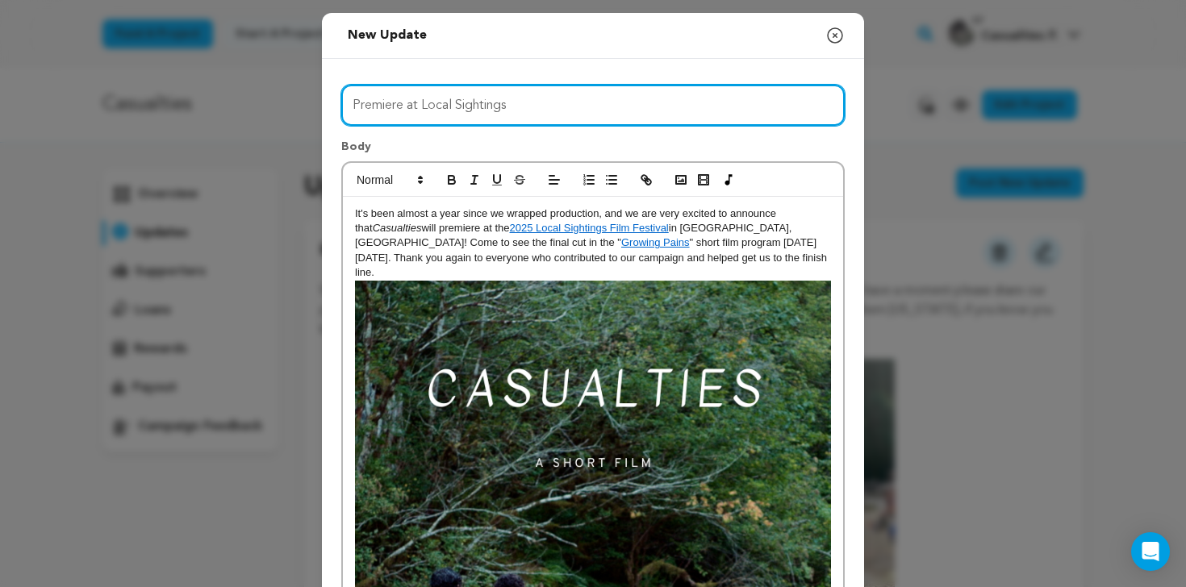
click at [355, 105] on input "Premiere at Local Sightings" at bounding box center [592, 105] width 503 height 41
click at [425, 102] on input "Premiere at Local Sightings" at bounding box center [592, 105] width 503 height 41
click at [424, 106] on input "Premiere at Local Sightings" at bounding box center [592, 105] width 503 height 41
click at [529, 103] on input "Premiere at Local Sightings" at bounding box center [592, 105] width 503 height 41
type input "Premiere at Local Sightings Film Festival"
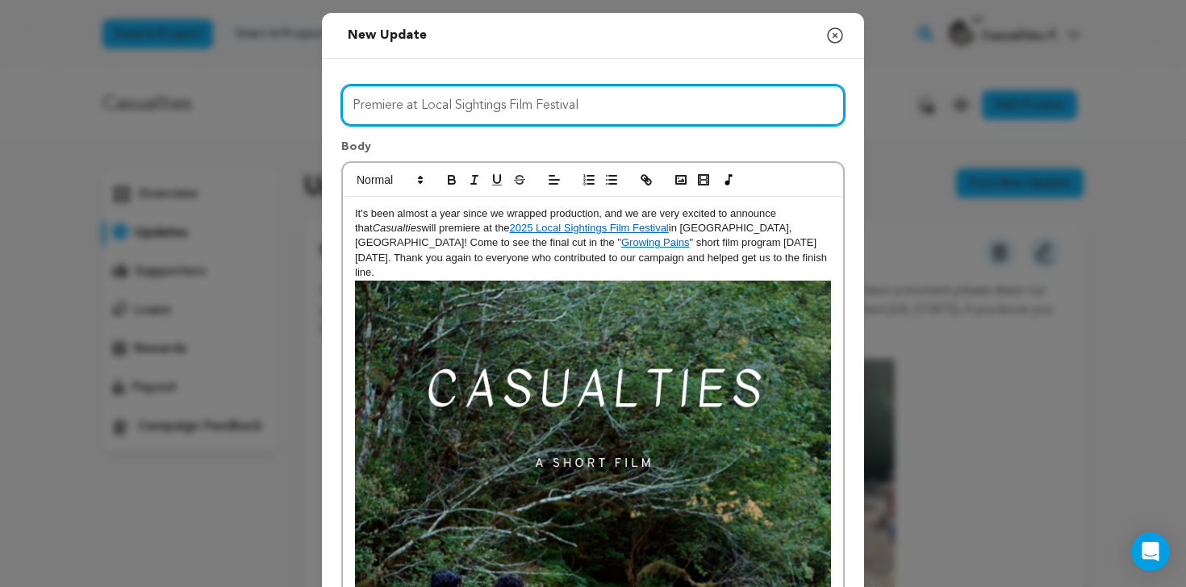
scroll to position [431, 0]
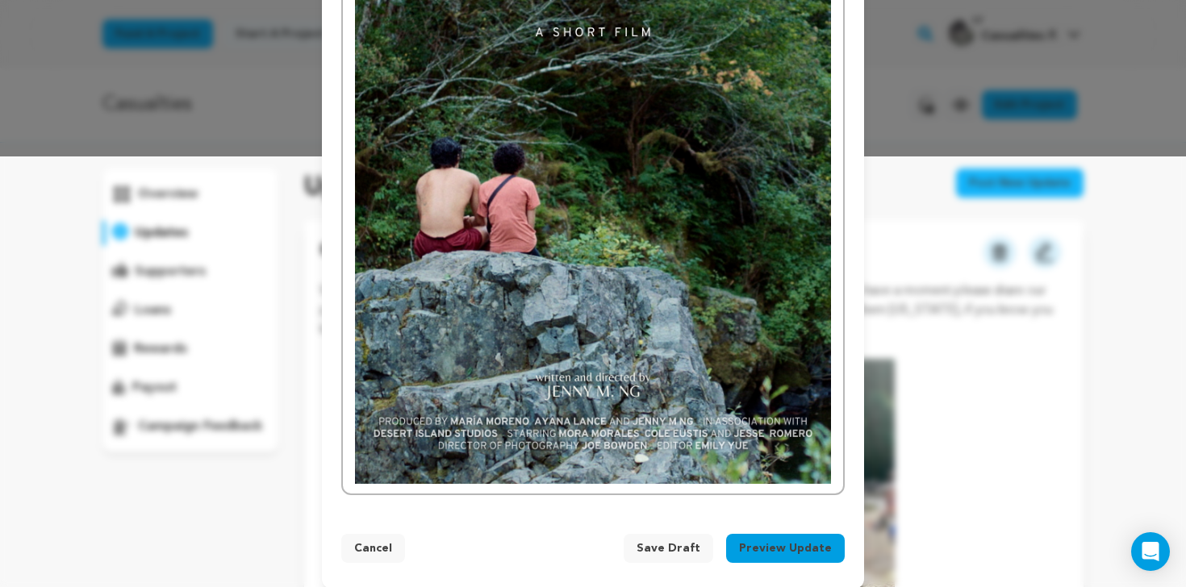
click at [787, 537] on button "Preview Update" at bounding box center [785, 548] width 119 height 29
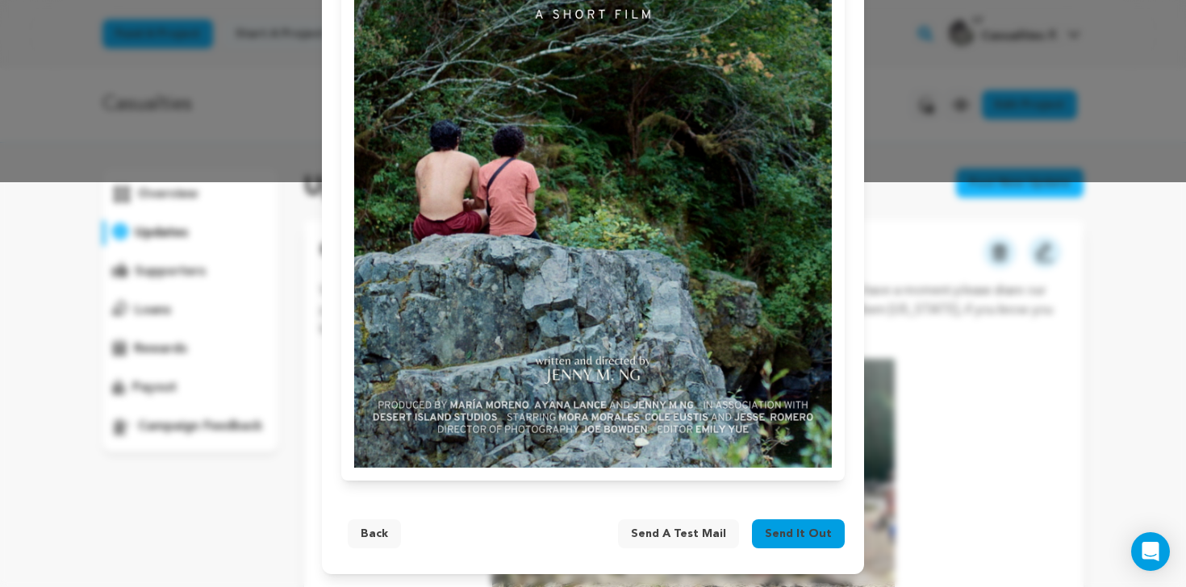
click at [820, 535] on span "Send it out" at bounding box center [798, 534] width 67 height 16
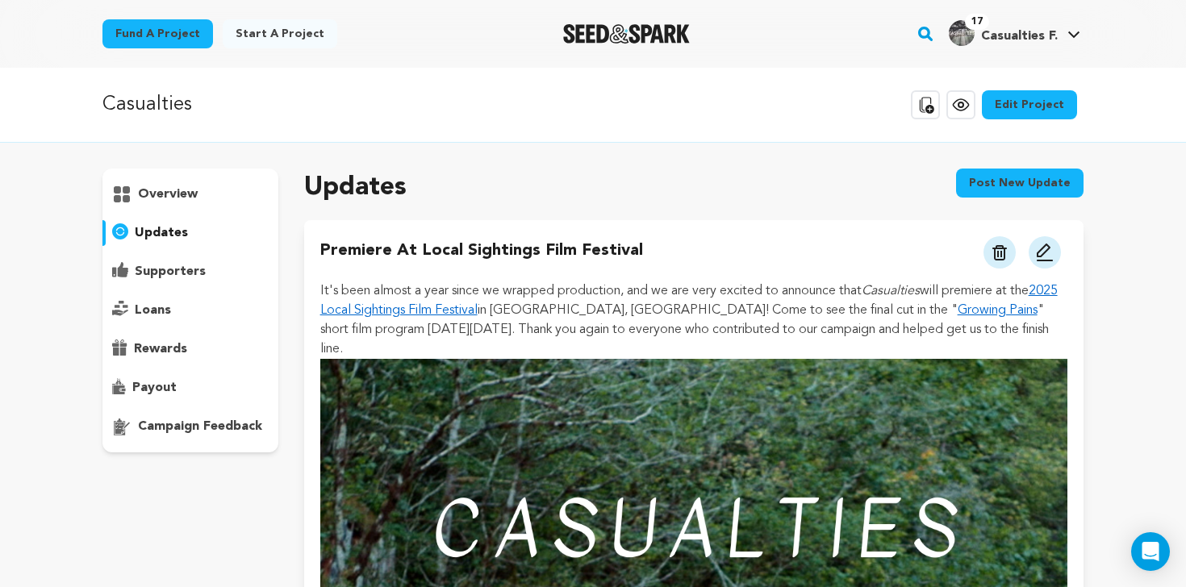
click at [173, 192] on p "overview" at bounding box center [168, 194] width 60 height 19
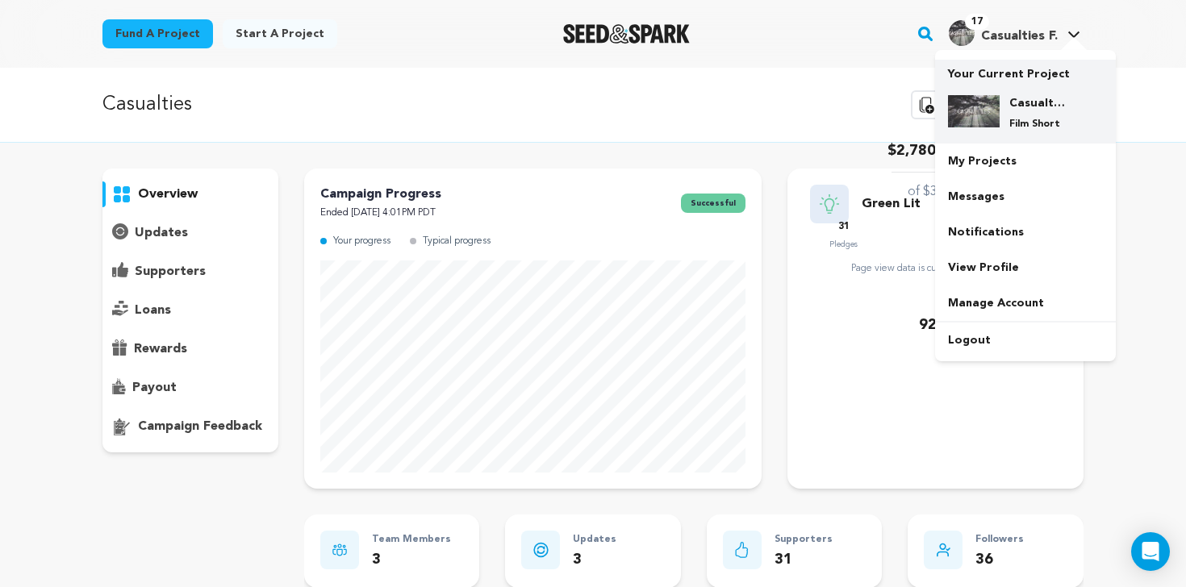
click at [1049, 90] on div "Casualties Film Short" at bounding box center [1025, 112] width 155 height 61
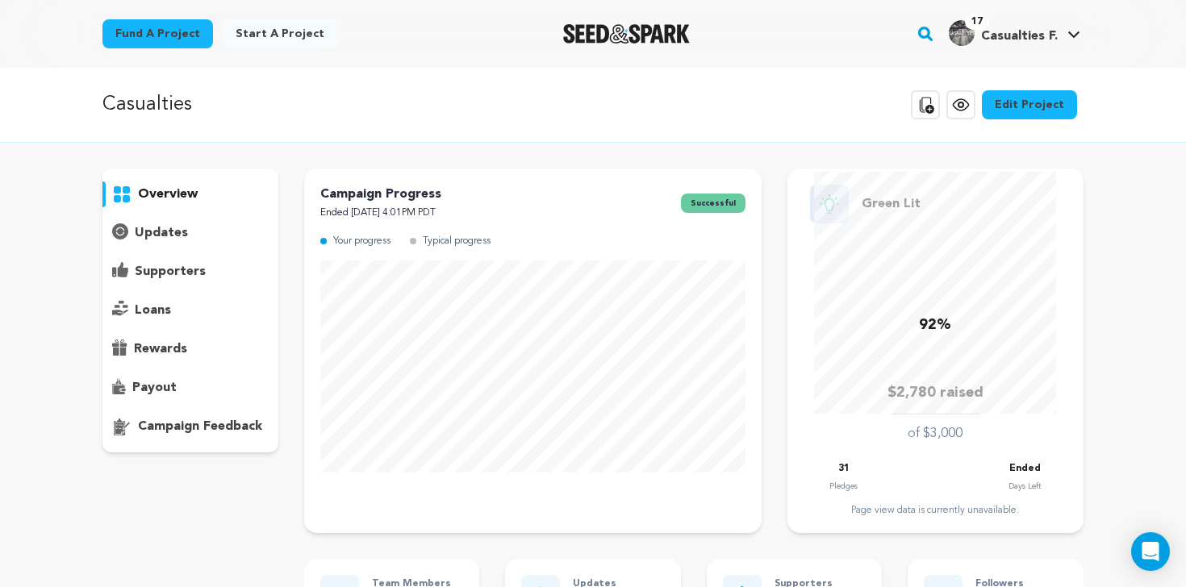
click at [968, 108] on icon at bounding box center [960, 104] width 19 height 19
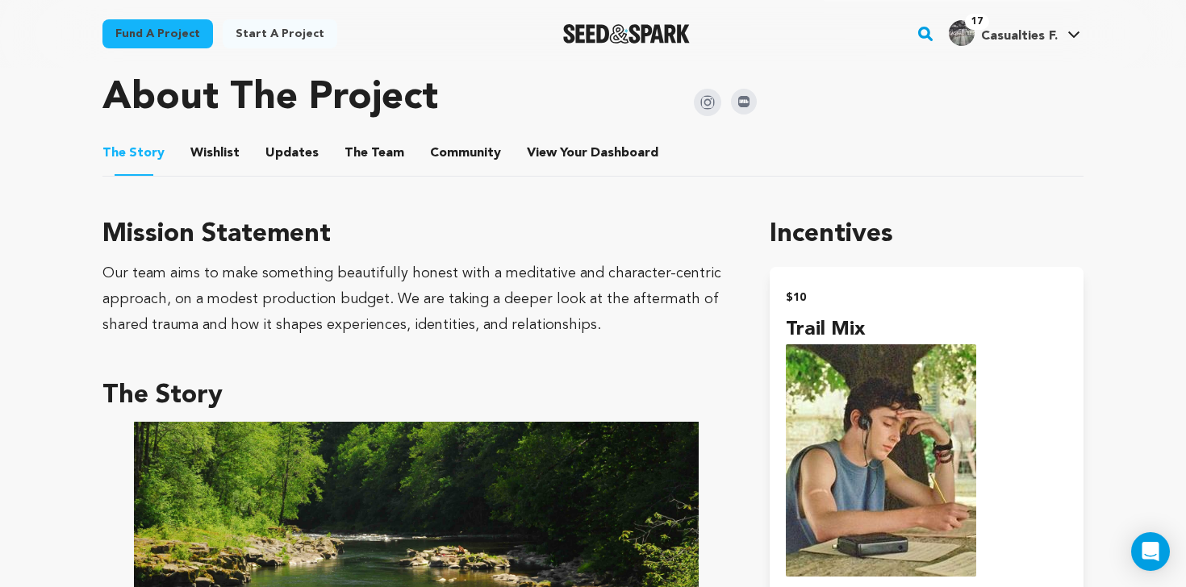
scroll to position [756, 0]
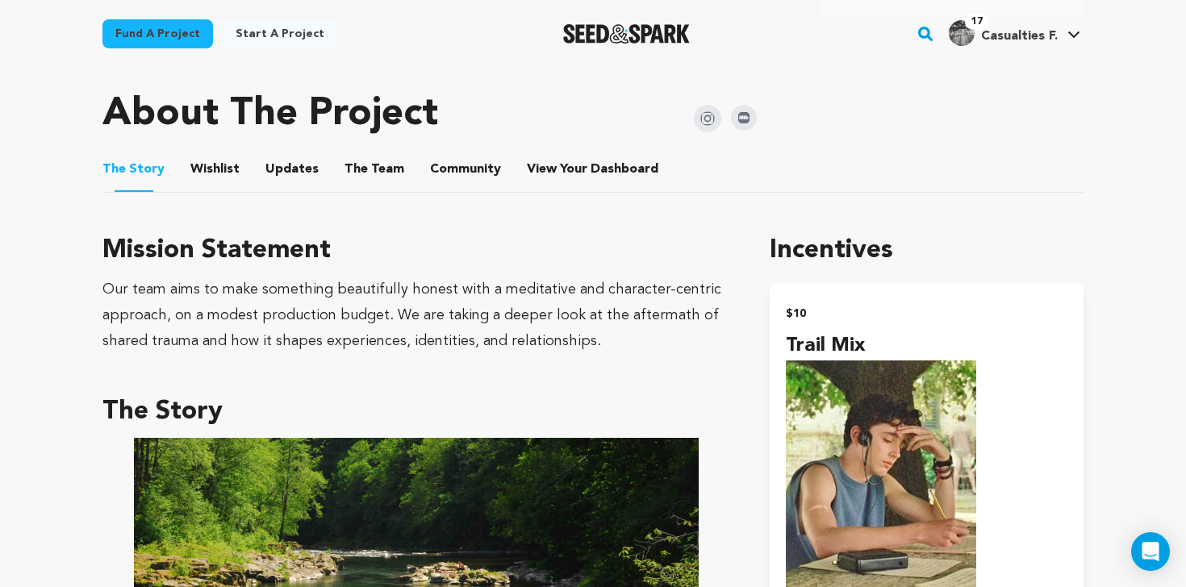
click at [281, 153] on button "Updates" at bounding box center [292, 172] width 39 height 39
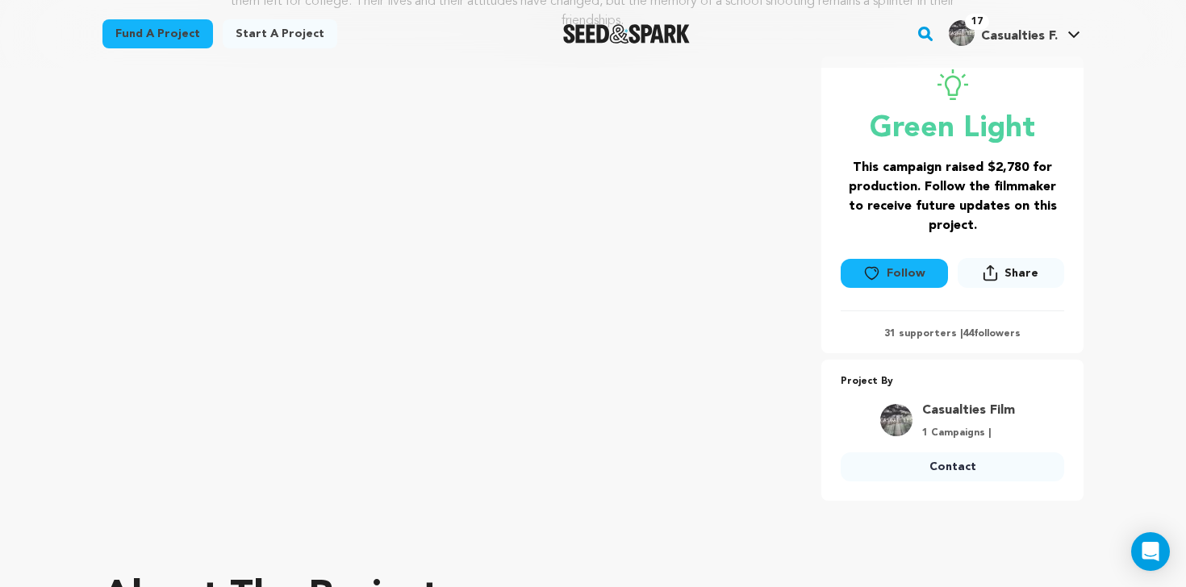
scroll to position [727, 0]
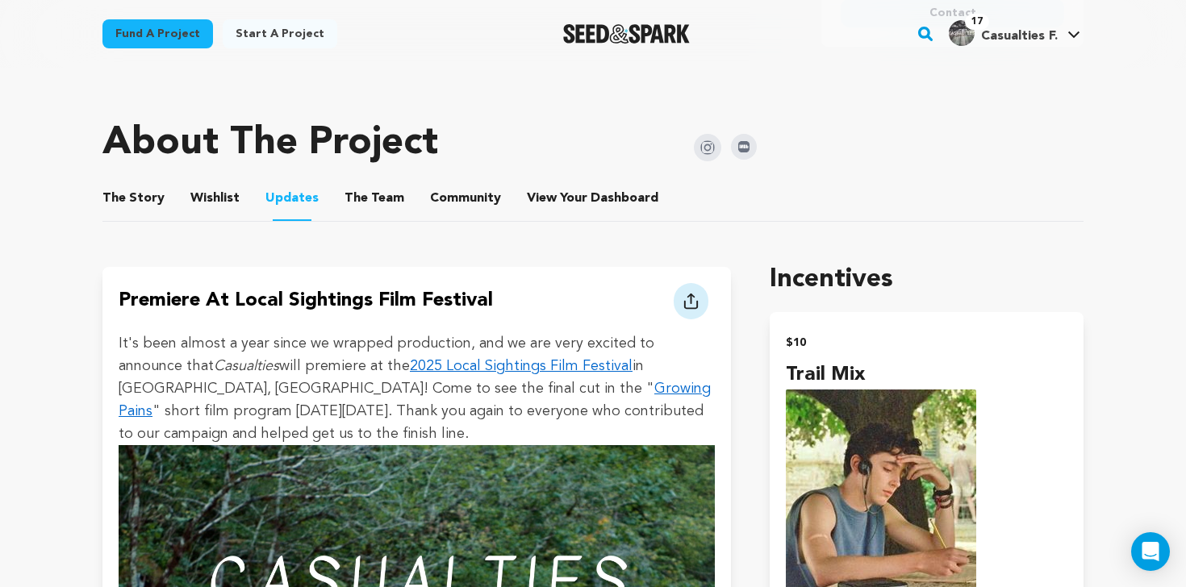
click at [419, 359] on link "2025 Local Sightings Film Festival" at bounding box center [521, 366] width 223 height 15
click at [320, 382] on link "Growing Pains" at bounding box center [415, 400] width 592 height 37
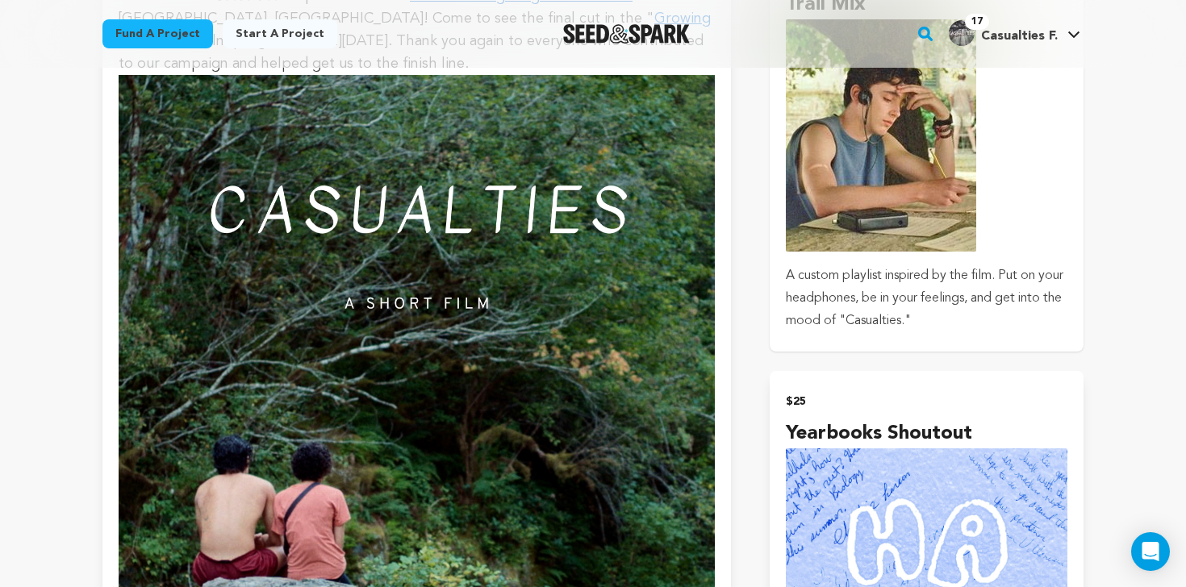
scroll to position [1100, 0]
